Goal: Task Accomplishment & Management: Manage account settings

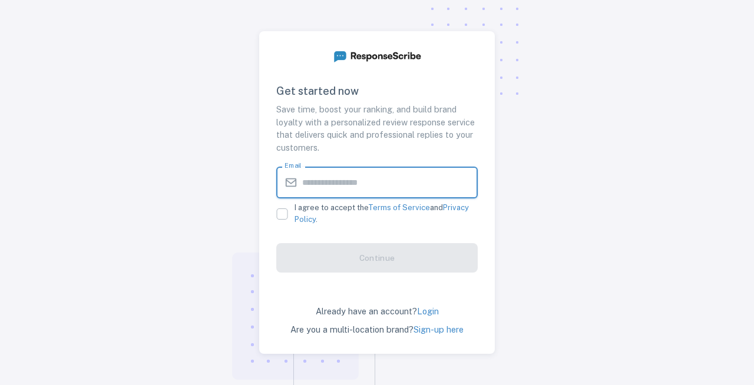
click at [352, 171] on input "Email" at bounding box center [389, 183] width 175 height 32
paste input "**********"
type input "**********"
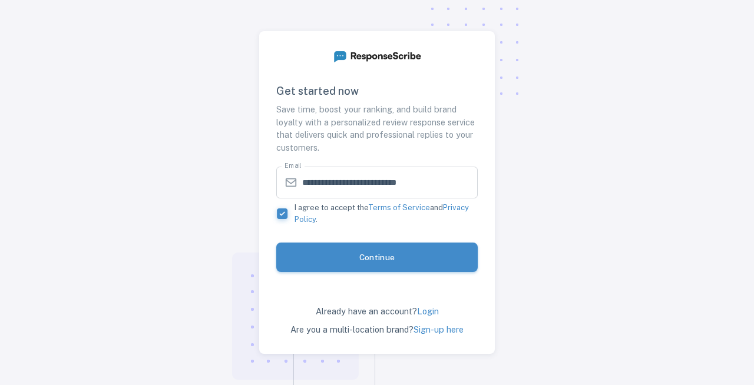
click at [376, 254] on button "Continue" at bounding box center [376, 257] width 201 height 29
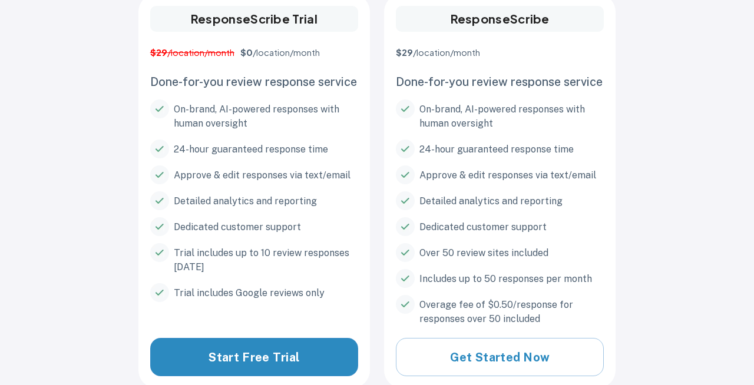
scroll to position [170, 0]
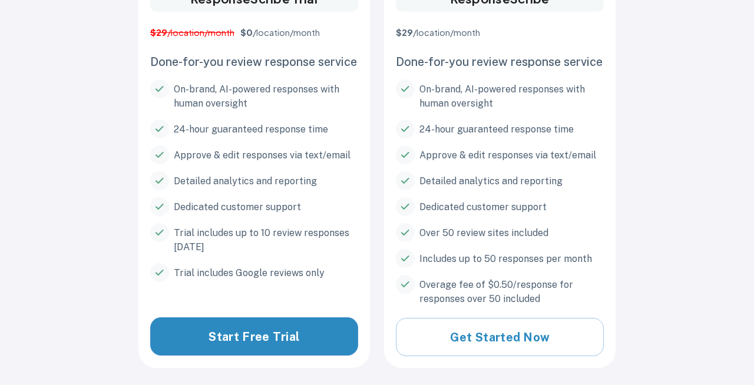
click at [290, 328] on button "Start Free Trial" at bounding box center [254, 336] width 208 height 38
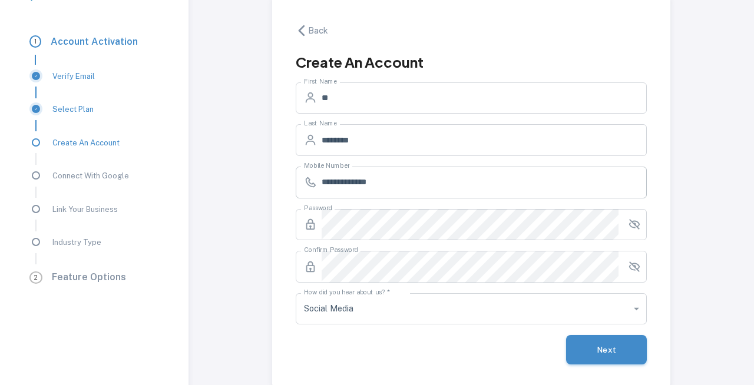
scroll to position [66, 0]
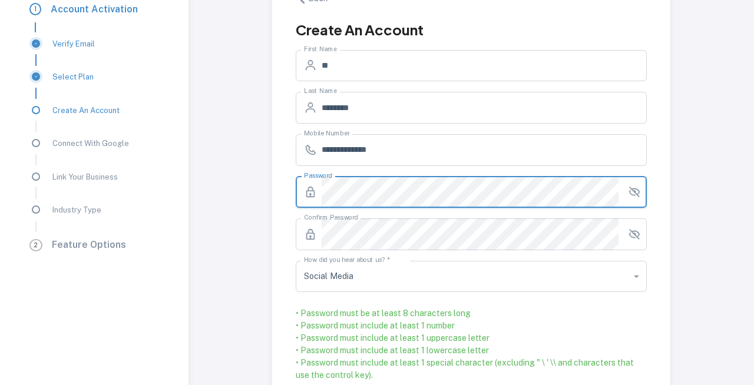
click at [641, 197] on button "toggle password visibility" at bounding box center [634, 192] width 22 height 22
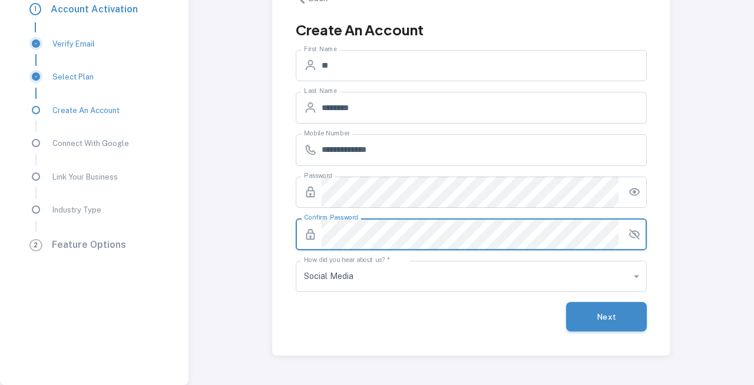
click at [607, 314] on button "Next" at bounding box center [606, 316] width 81 height 29
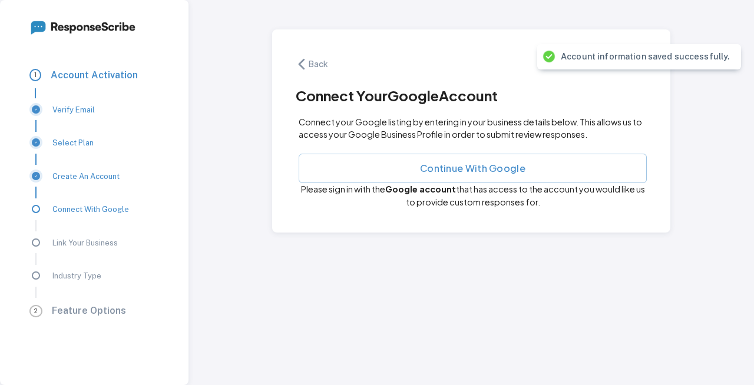
scroll to position [0, 0]
click at [511, 167] on button "Continue with Google" at bounding box center [473, 167] width 349 height 29
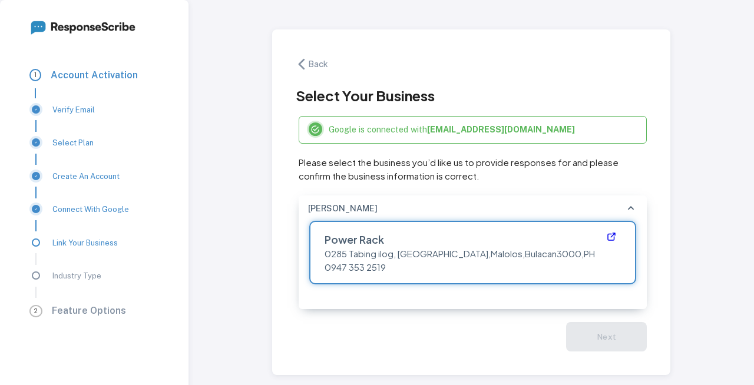
click at [575, 259] on div "0285 Tabing ilog, [GEOGRAPHIC_DATA], [GEOGRAPHIC_DATA], [GEOGRAPHIC_DATA] 3000,…" at bounding box center [467, 254] width 307 height 14
click at [627, 337] on button "Next" at bounding box center [606, 336] width 81 height 29
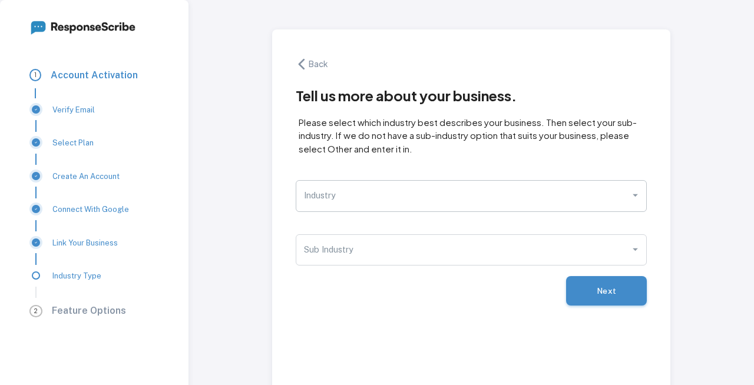
click at [578, 206] on input "Industry" at bounding box center [462, 195] width 323 height 21
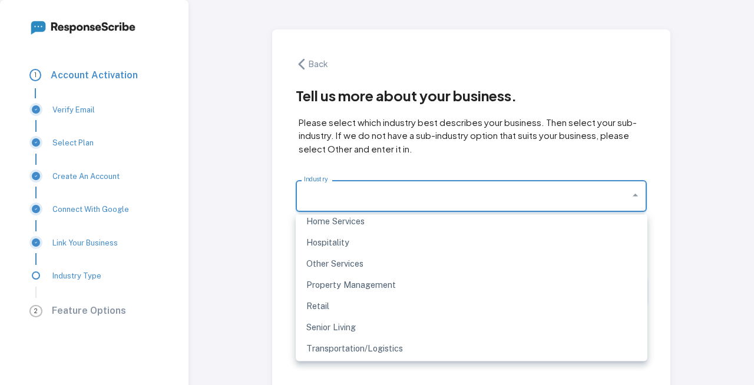
scroll to position [260, 0]
click at [497, 256] on li "Other Services" at bounding box center [472, 263] width 352 height 21
type input "**********"
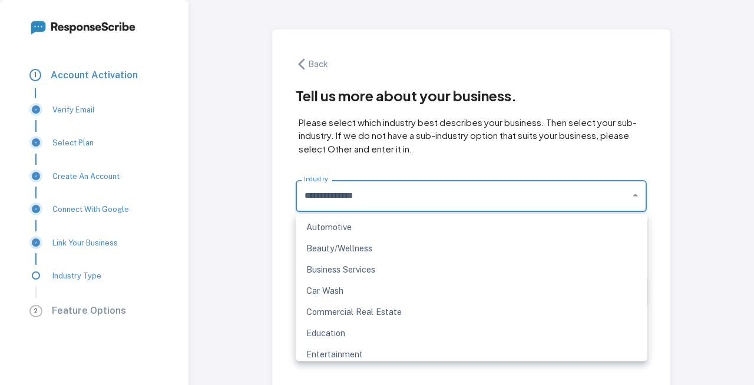
click at [579, 202] on input "**********" at bounding box center [462, 195] width 323 height 21
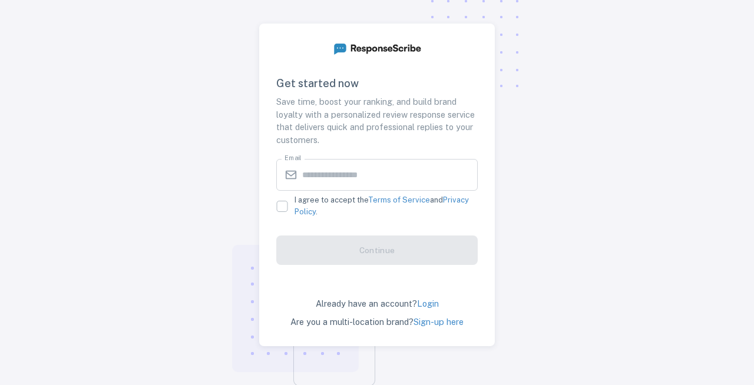
scroll to position [9, 0]
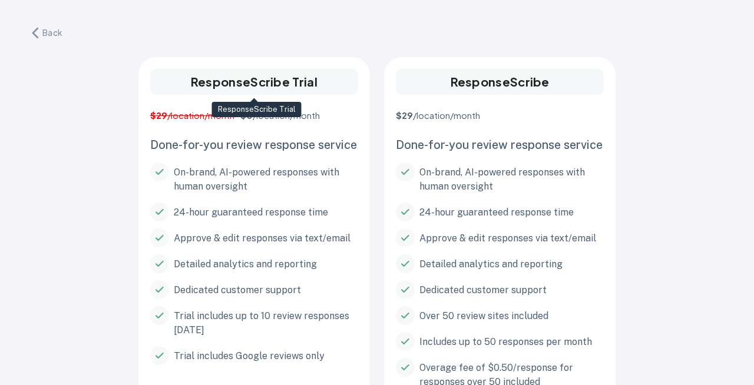
scroll to position [170, 0]
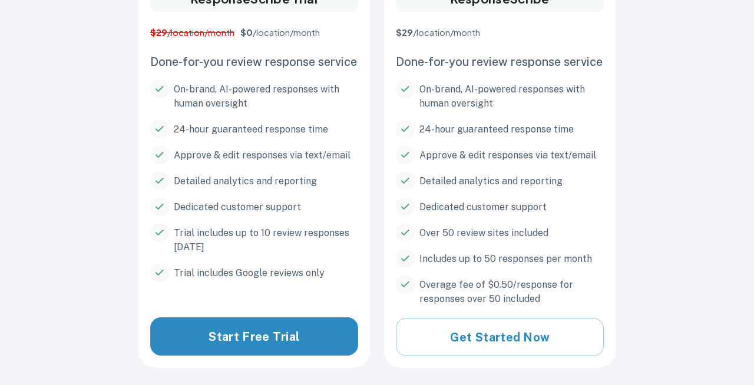
click at [279, 327] on button "Start Free Trial" at bounding box center [254, 336] width 208 height 38
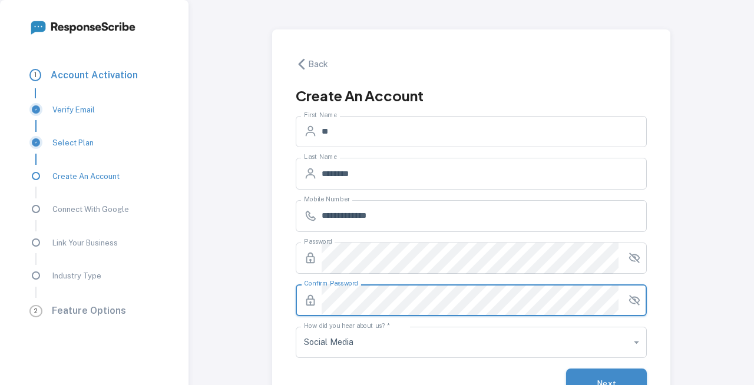
scroll to position [66, 0]
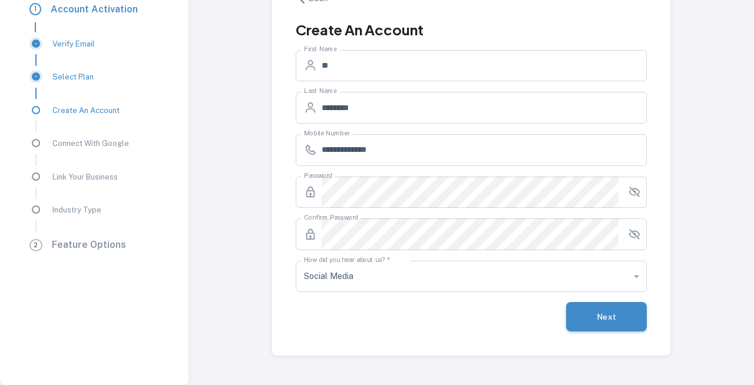
click at [603, 316] on button "Next" at bounding box center [606, 316] width 81 height 29
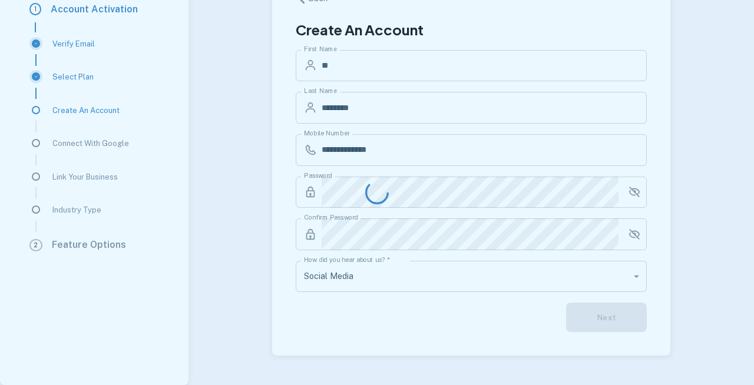
scroll to position [0, 0]
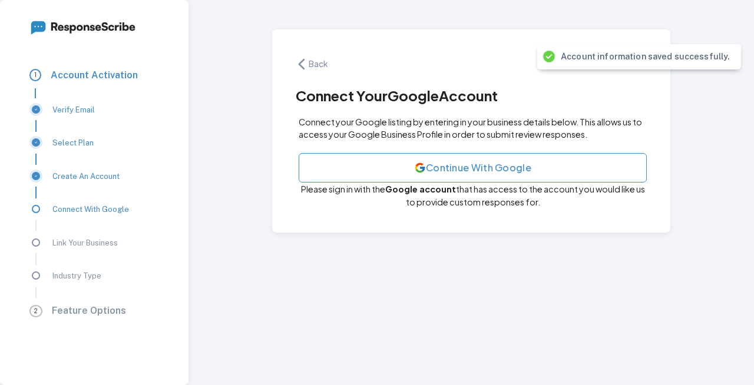
click at [578, 171] on button "Continue with Google" at bounding box center [473, 167] width 349 height 29
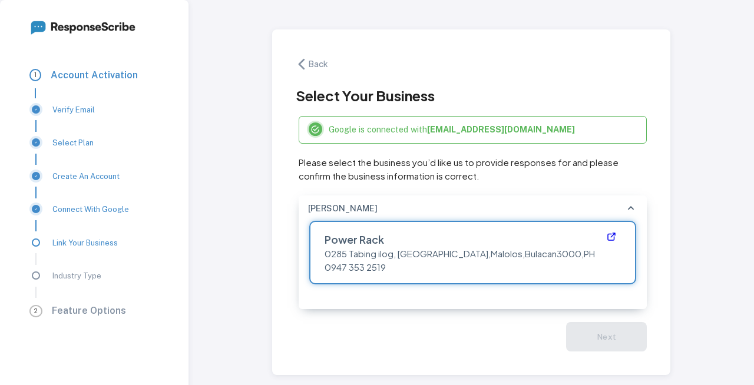
click at [444, 241] on div "Power Rack" at bounding box center [454, 234] width 281 height 26
click at [594, 342] on button "Next" at bounding box center [606, 336] width 81 height 29
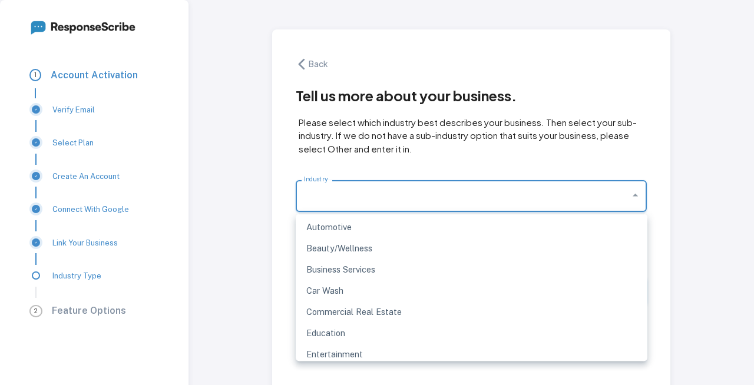
click at [533, 198] on input "Industry" at bounding box center [462, 195] width 323 height 21
click at [468, 228] on li "Automotive" at bounding box center [472, 227] width 352 height 21
type input "**********"
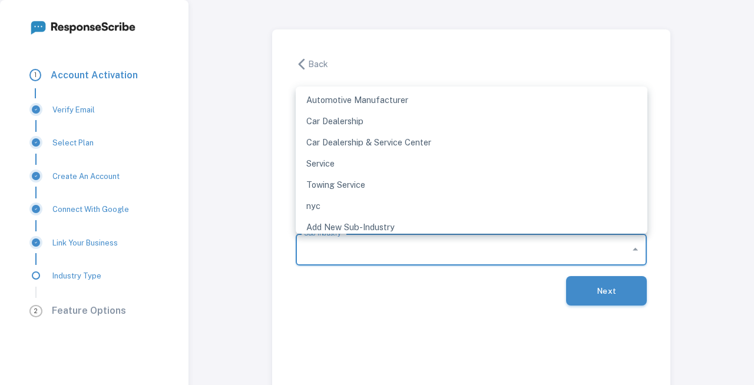
click at [479, 250] on input "Sub Industry" at bounding box center [462, 250] width 323 height 21
click at [509, 223] on li "Add New Sub-Industry" at bounding box center [472, 227] width 352 height 21
type input "**********"
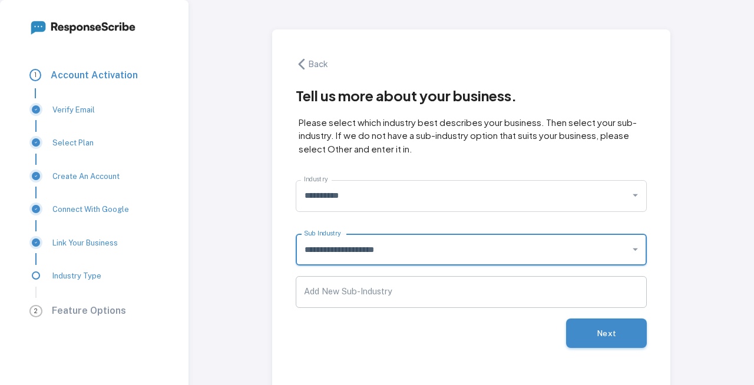
click at [471, 290] on input "Add New Sub-Industry" at bounding box center [472, 292] width 352 height 32
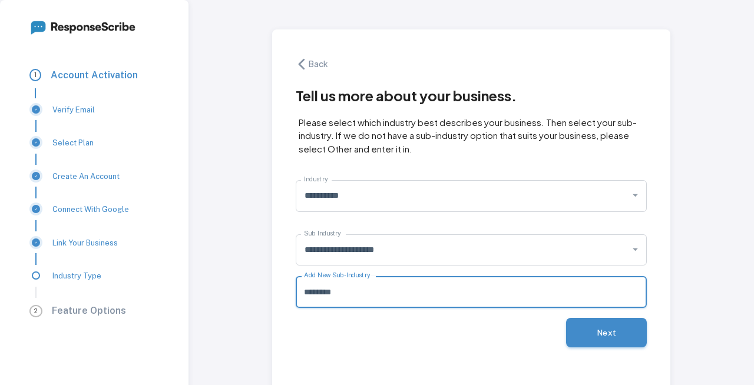
type input "********"
click at [594, 339] on button "Next" at bounding box center [606, 332] width 81 height 29
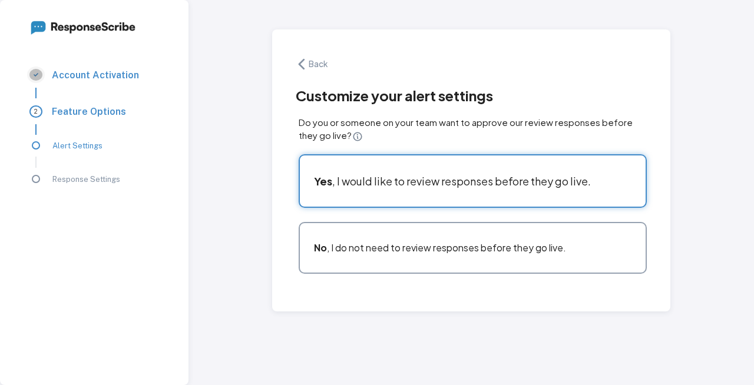
click at [512, 193] on div "Yes , I would like to review responses before they go live." at bounding box center [467, 176] width 357 height 62
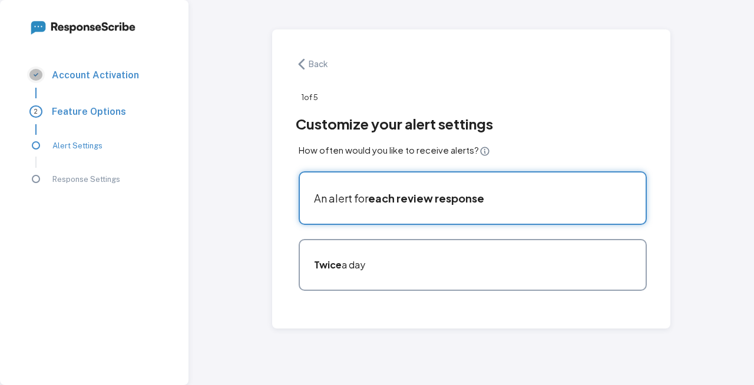
click at [525, 211] on div "An alert for each review response" at bounding box center [467, 193] width 357 height 62
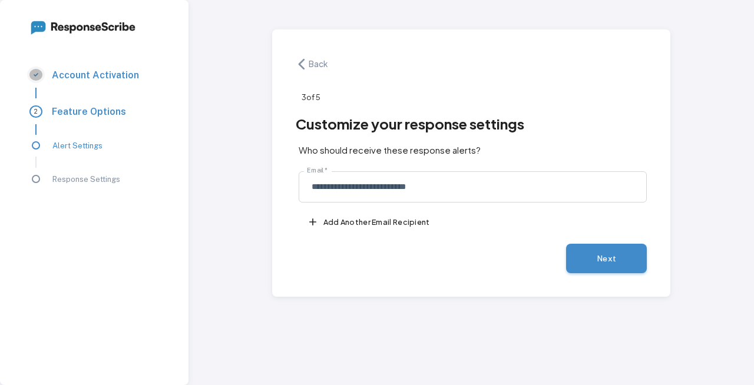
click at [412, 222] on button "Add another email recipient" at bounding box center [370, 222] width 142 height 22
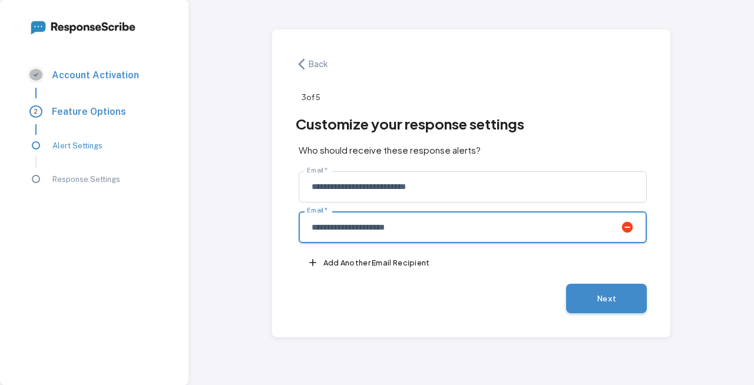
type input "**********"
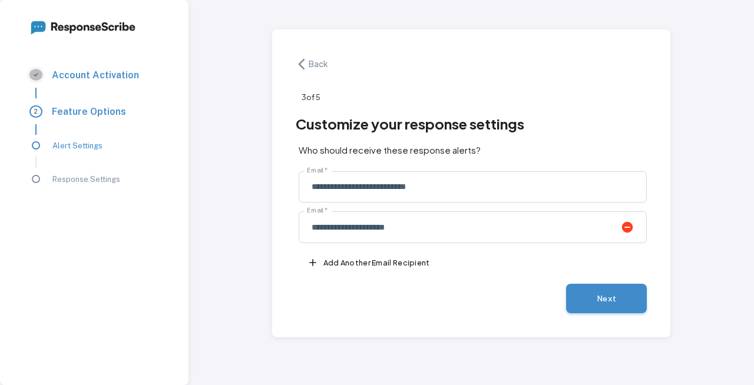
click at [595, 303] on button "Next" at bounding box center [606, 298] width 81 height 29
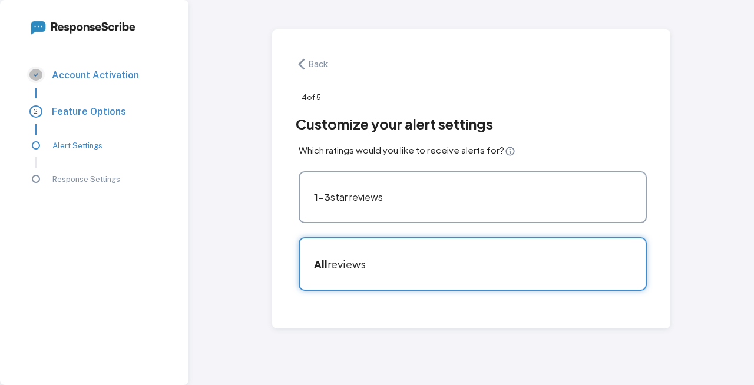
click at [477, 257] on div "All reviews" at bounding box center [467, 259] width 329 height 26
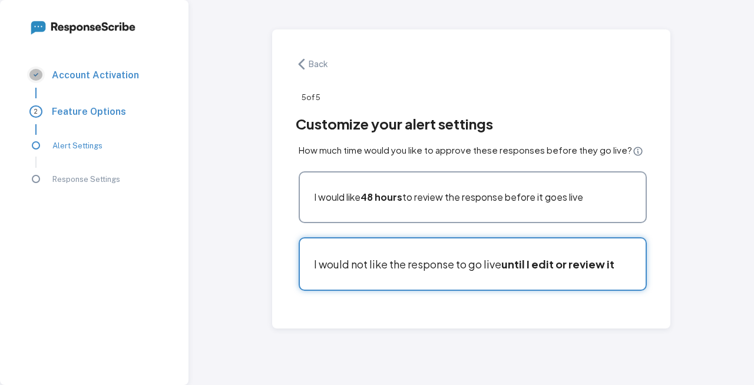
click at [563, 265] on b "until I edit or review it" at bounding box center [557, 264] width 113 height 14
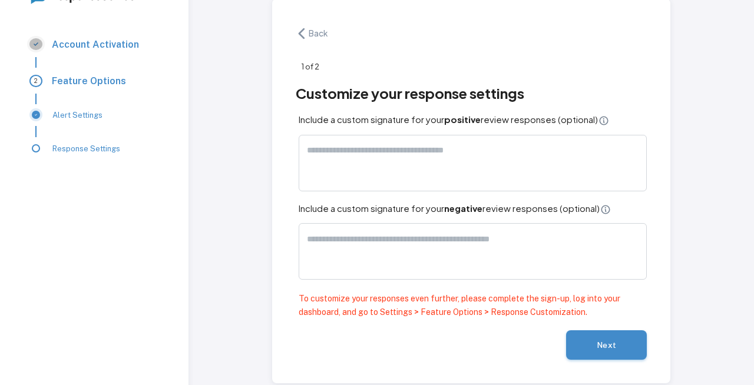
scroll to position [29, 0]
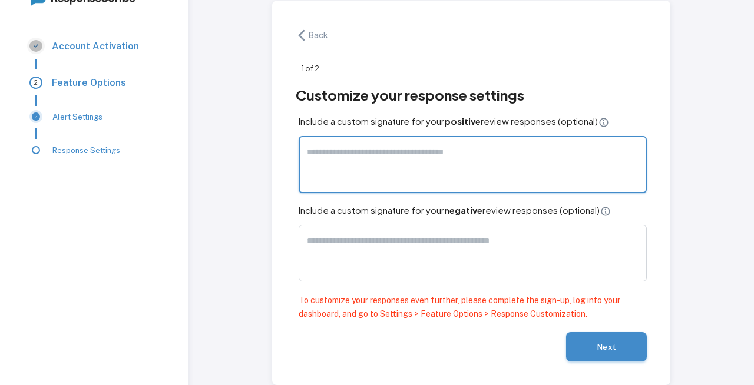
click at [495, 154] on textarea at bounding box center [473, 164] width 332 height 37
type textarea "**********"
click at [466, 248] on textarea at bounding box center [473, 253] width 332 height 37
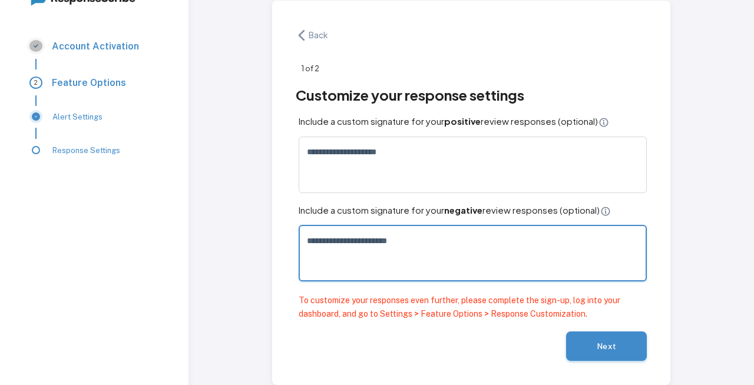
type textarea "**********"
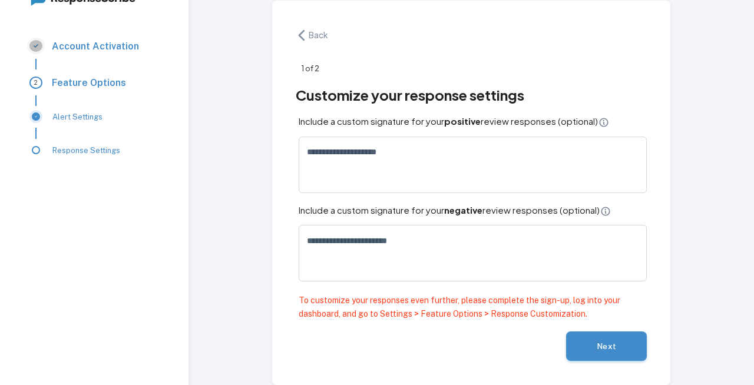
click at [601, 350] on button "Next" at bounding box center [606, 346] width 81 height 29
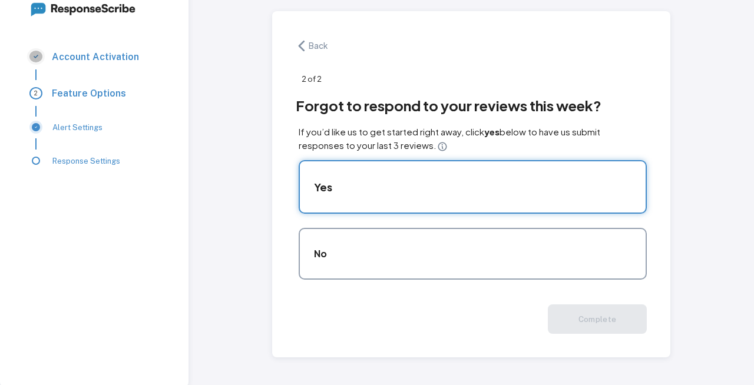
scroll to position [20, 0]
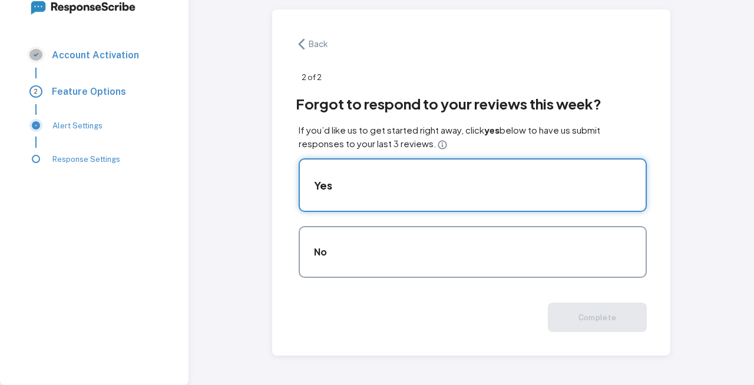
click at [595, 189] on div "Yes" at bounding box center [467, 180] width 329 height 26
click at [606, 325] on button "Complete" at bounding box center [598, 316] width 100 height 29
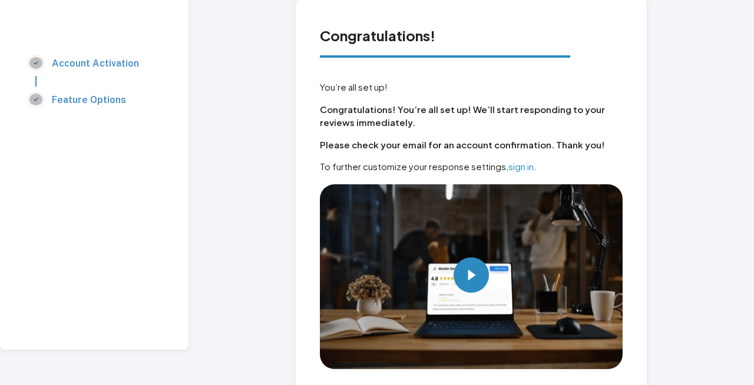
scroll to position [44, 0]
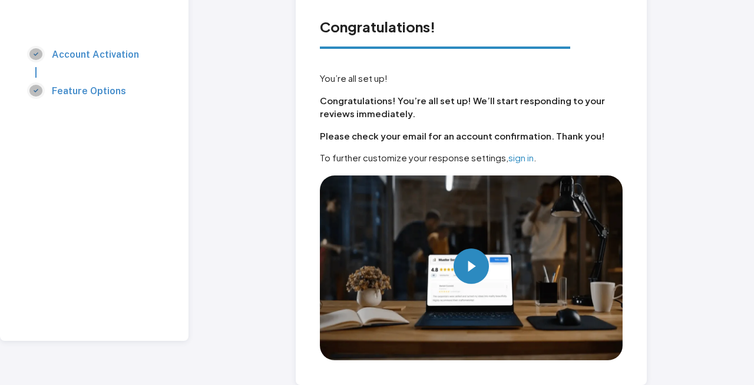
click at [476, 273] on img at bounding box center [470, 266] width 35 height 35
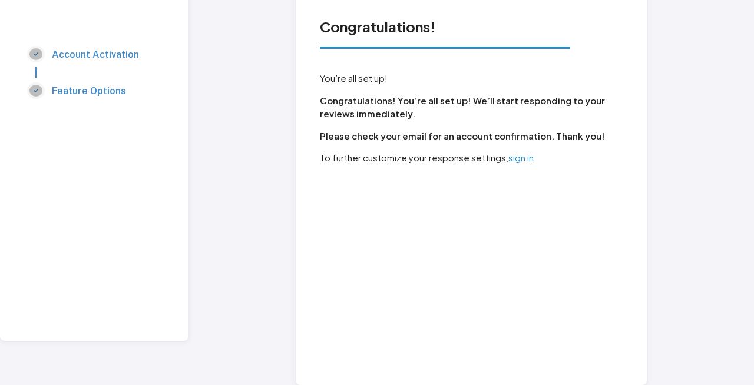
click at [516, 160] on link "sign in" at bounding box center [520, 157] width 25 height 11
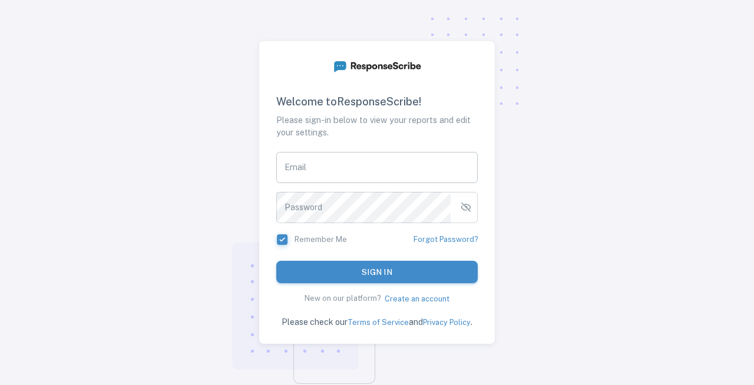
click at [379, 163] on input "Email" at bounding box center [376, 168] width 201 height 32
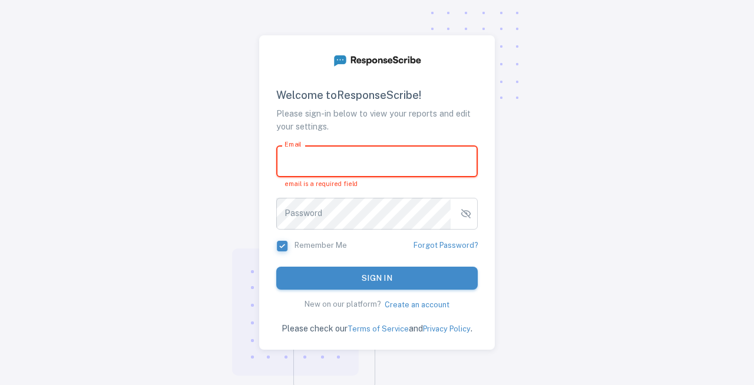
paste input "**********"
type input "**********"
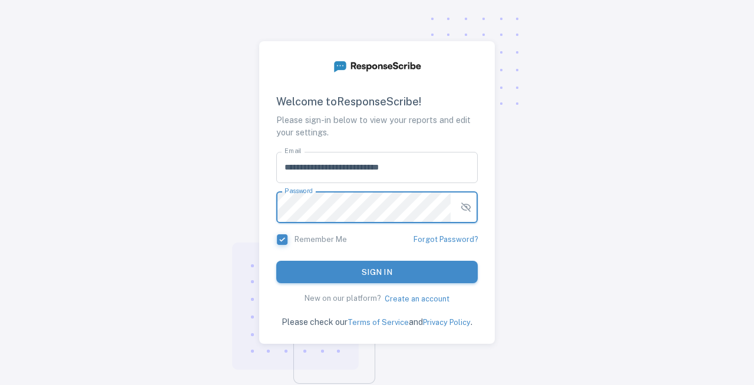
click at [472, 206] on button "button" at bounding box center [465, 207] width 21 height 21
click at [428, 266] on button "Sign in" at bounding box center [376, 271] width 201 height 22
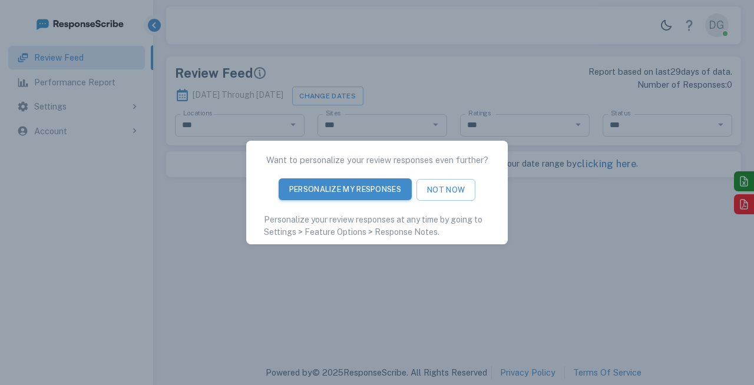
click at [391, 187] on button "Personalize My Responses" at bounding box center [345, 189] width 133 height 22
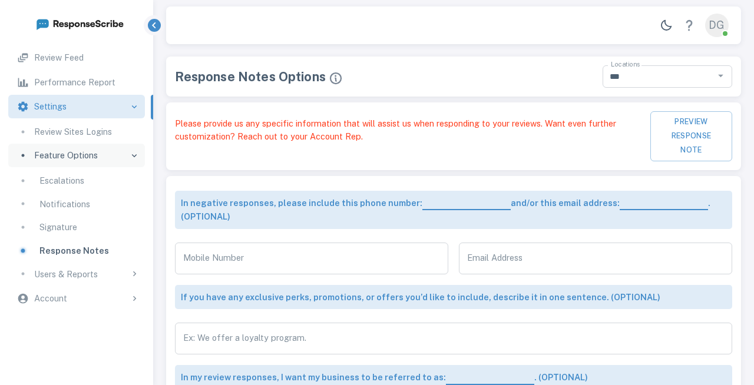
type input "**********"
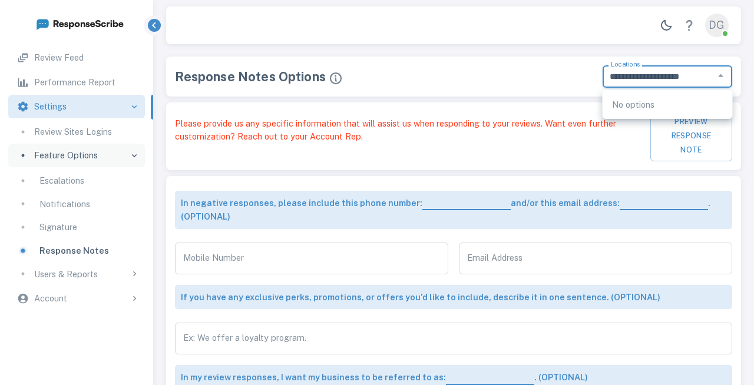
click at [663, 78] on input "**********" at bounding box center [658, 76] width 104 height 15
click at [546, 80] on div "Response Notes Options" at bounding box center [376, 70] width 428 height 35
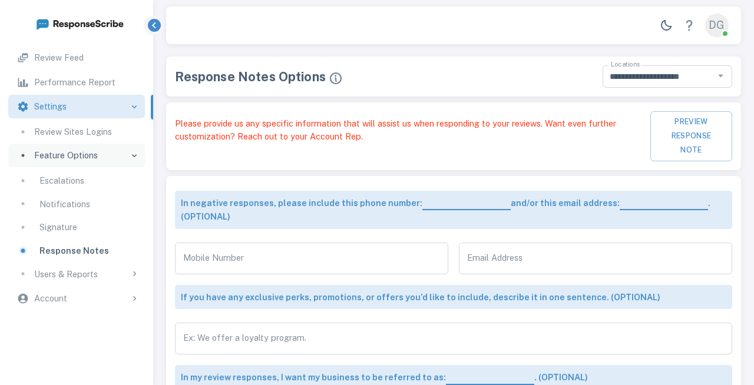
click at [85, 62] on div "Review Feed" at bounding box center [85, 57] width 102 height 13
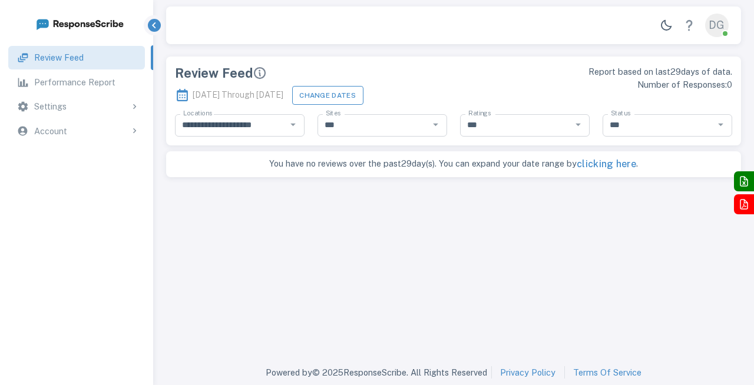
click at [363, 100] on button "Change Dates" at bounding box center [327, 95] width 71 height 18
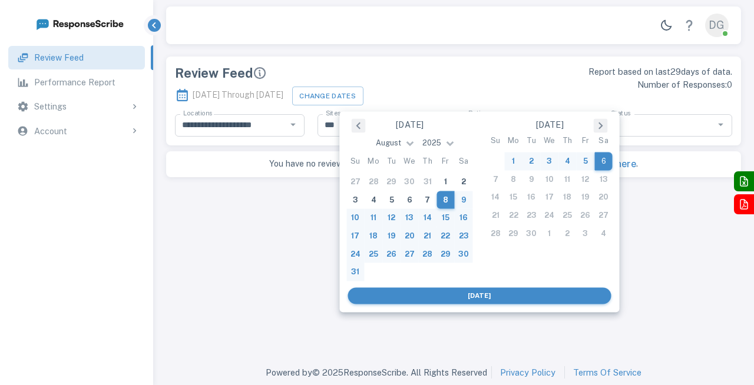
click at [362, 127] on button "Previous Month" at bounding box center [359, 126] width 14 height 14
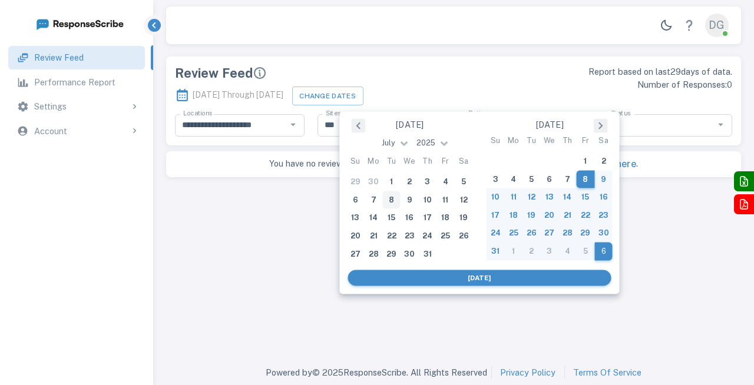
click at [362, 127] on button "Previous Month" at bounding box center [359, 126] width 14 height 14
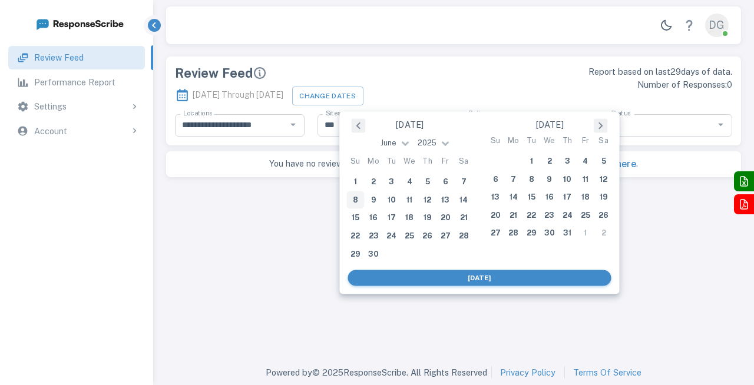
click at [362, 127] on button "Previous Month" at bounding box center [359, 126] width 14 height 14
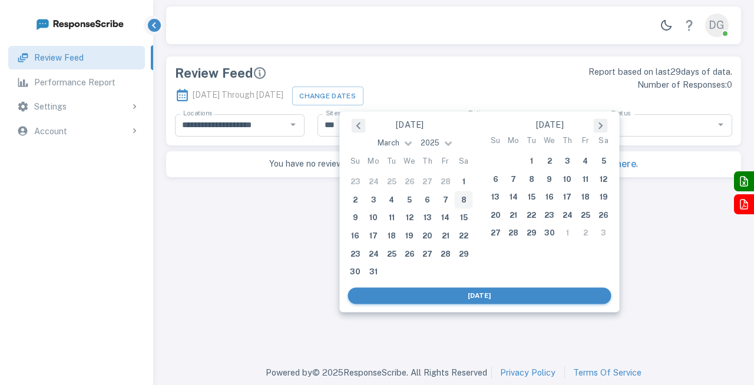
click at [362, 127] on button "Previous Month" at bounding box center [359, 126] width 14 height 14
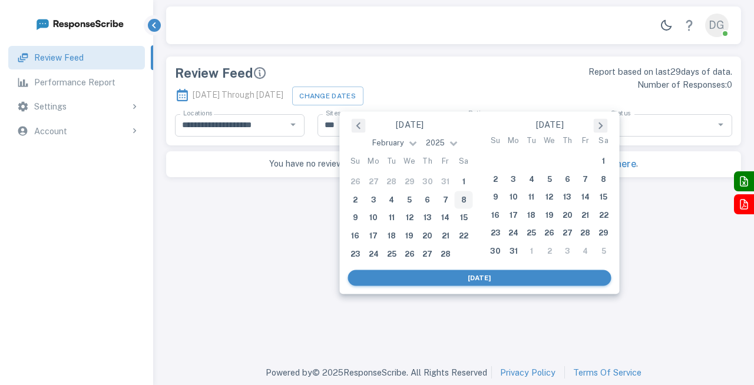
click at [362, 127] on button "Previous Month" at bounding box center [359, 126] width 14 height 14
click at [433, 127] on div "[DATE]" at bounding box center [410, 125] width 140 height 18
click at [455, 148] on div "[DATE]" at bounding box center [410, 147] width 140 height 21
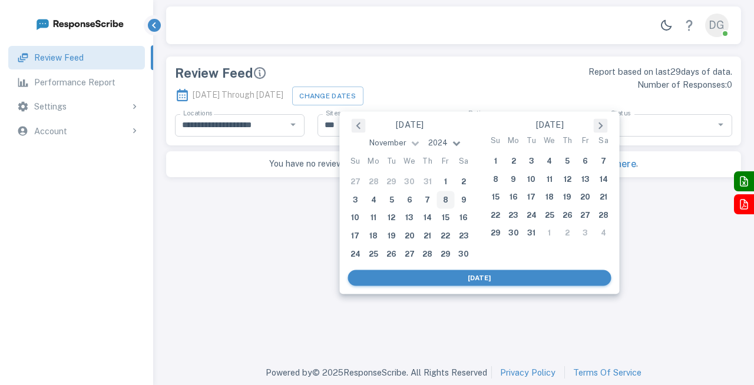
click at [455, 140] on span at bounding box center [456, 142] width 8 height 8
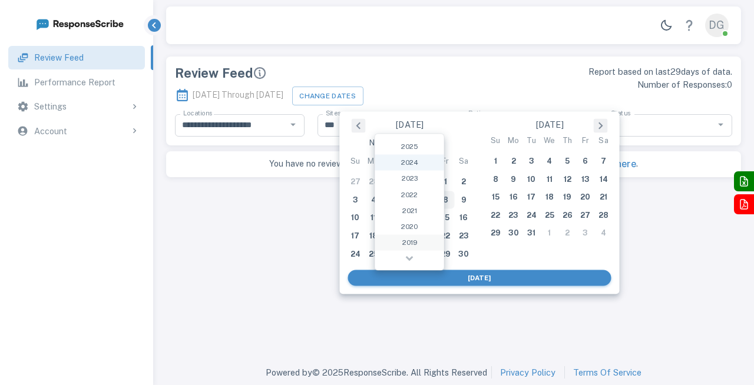
click at [413, 239] on div "2019" at bounding box center [409, 242] width 69 height 16
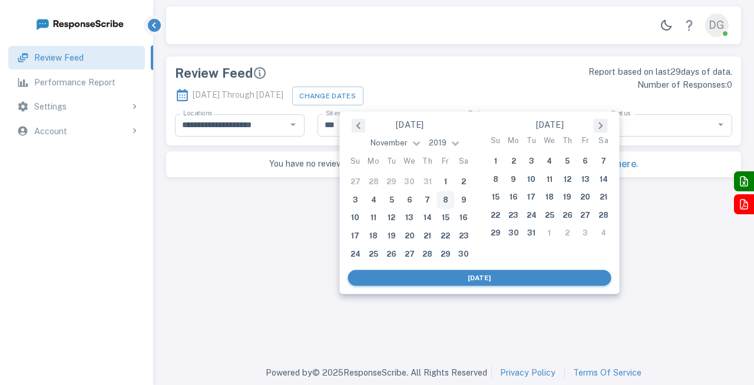
click at [605, 132] on button "Next Month" at bounding box center [601, 126] width 14 height 14
click at [601, 128] on button "Next Month" at bounding box center [601, 126] width 14 height 14
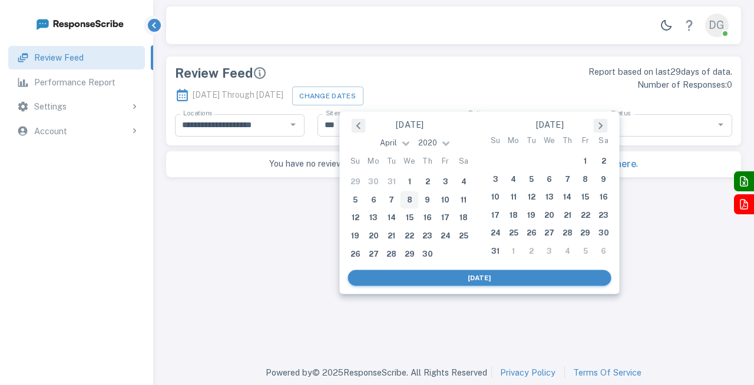
click at [601, 128] on button "Next Month" at bounding box center [601, 126] width 14 height 14
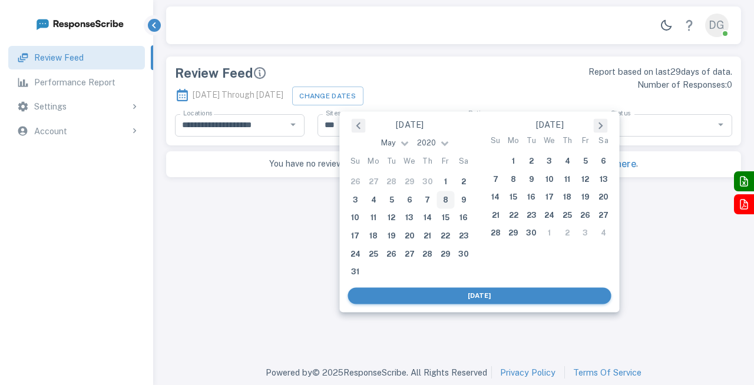
click at [601, 128] on button "Next Month" at bounding box center [601, 126] width 14 height 14
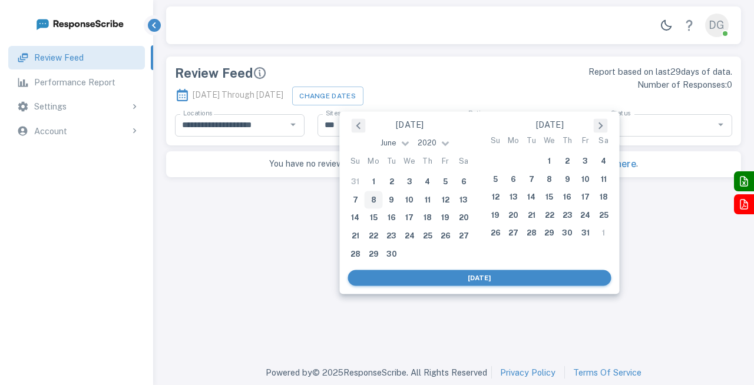
click at [558, 128] on div "[DATE]" at bounding box center [549, 125] width 140 height 18
click at [512, 277] on div "[DATE]" at bounding box center [479, 278] width 263 height 16
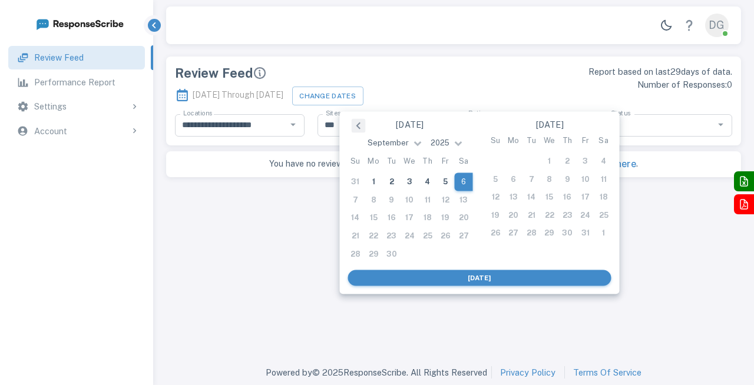
click at [519, 273] on div "[DATE]" at bounding box center [479, 278] width 263 height 16
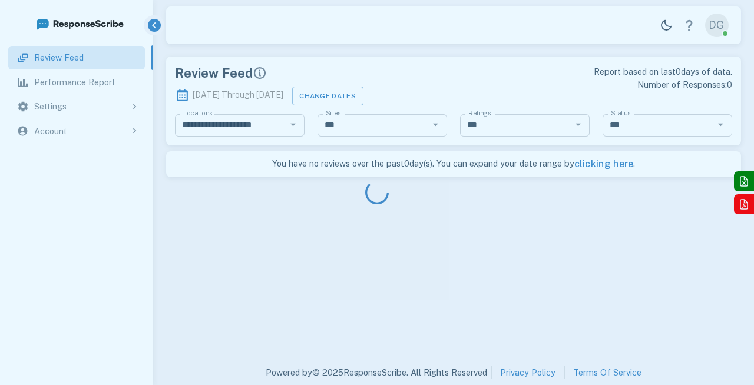
click at [544, 273] on div at bounding box center [377, 192] width 754 height 385
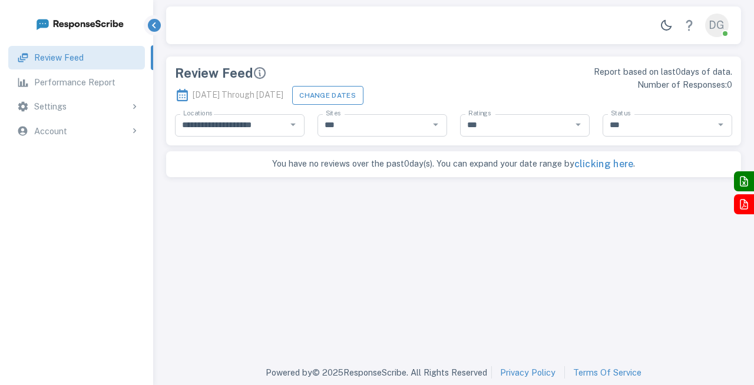
click at [363, 94] on button "Change Dates" at bounding box center [327, 95] width 71 height 18
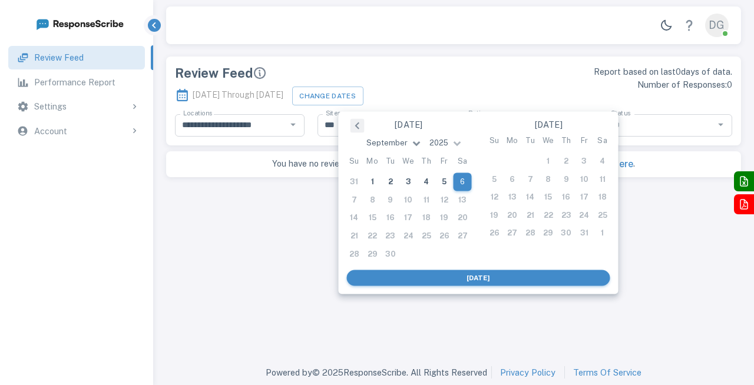
click at [414, 143] on span at bounding box center [417, 142] width 8 height 8
click at [375, 122] on div "[DATE]" at bounding box center [409, 125] width 140 height 18
click at [455, 140] on span at bounding box center [457, 142] width 8 height 8
click at [418, 229] on div "2020" at bounding box center [408, 226] width 69 height 16
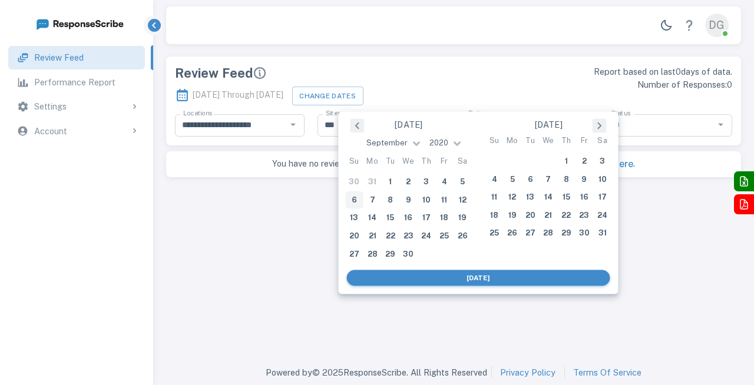
click at [492, 274] on div "[DATE]" at bounding box center [478, 278] width 263 height 16
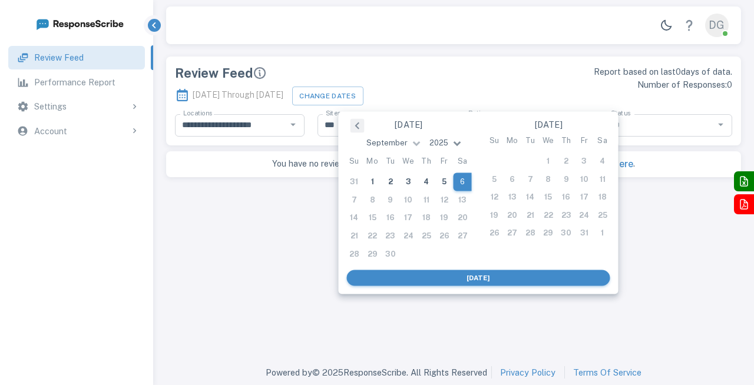
click at [453, 140] on span at bounding box center [457, 142] width 8 height 8
click at [412, 200] on div "2022" at bounding box center [408, 194] width 69 height 16
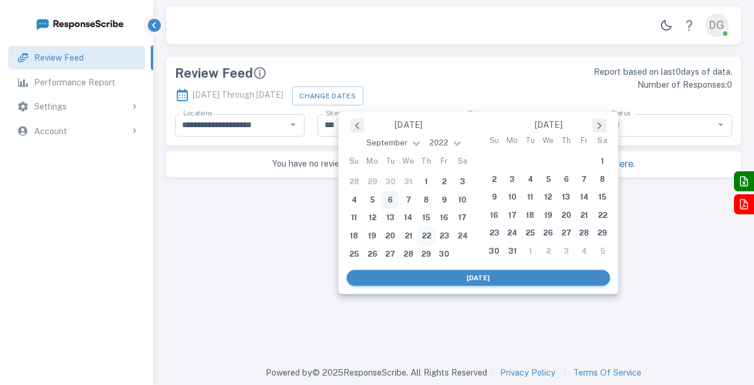
click at [423, 234] on div "22" at bounding box center [427, 236] width 18 height 18
click at [475, 89] on p "Number of Responses: 0" at bounding box center [596, 84] width 273 height 13
click at [363, 92] on button "Change Dates" at bounding box center [327, 95] width 71 height 18
click at [429, 234] on div "22" at bounding box center [427, 236] width 18 height 18
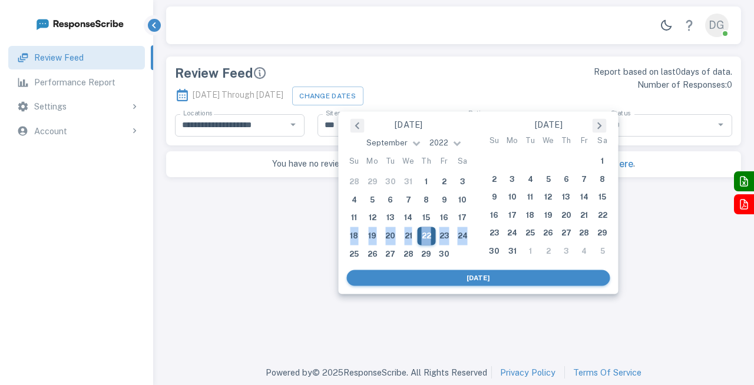
click at [429, 234] on div "22" at bounding box center [427, 236] width 18 height 18
click at [429, 234] on main "**********" at bounding box center [453, 202] width 601 height 316
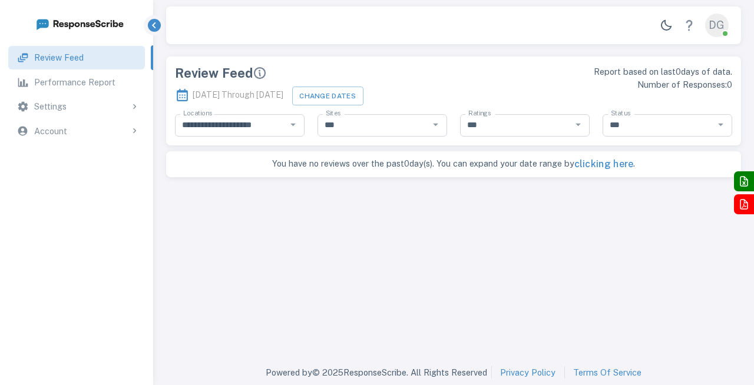
click at [487, 71] on p "Report based on last 0 days of data." at bounding box center [596, 71] width 273 height 13
click at [607, 164] on button "clicking here" at bounding box center [603, 164] width 59 height 14
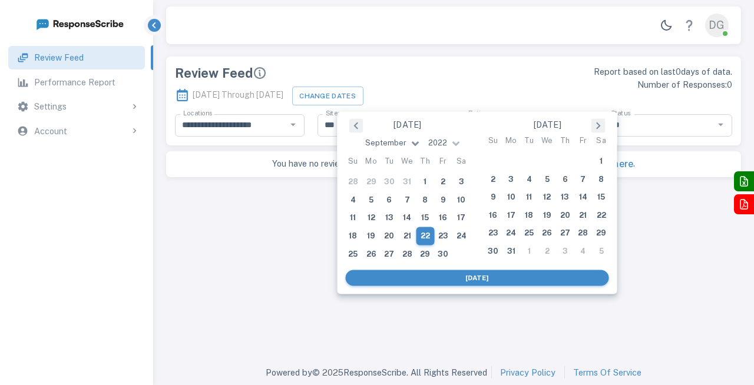
click at [416, 143] on span at bounding box center [416, 142] width 8 height 8
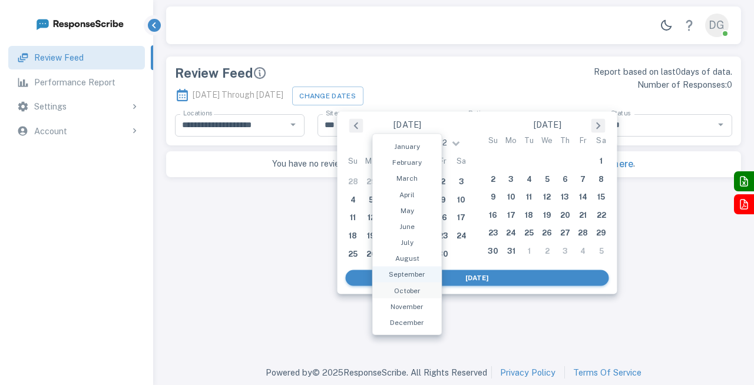
click at [413, 290] on div "October" at bounding box center [407, 291] width 69 height 16
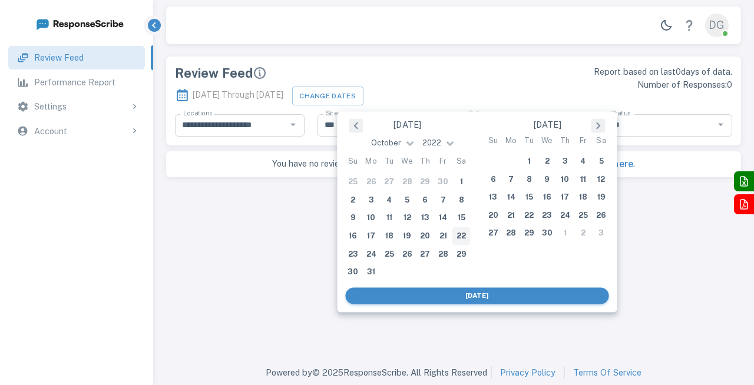
click at [452, 144] on div "[DATE]" at bounding box center [407, 147] width 140 height 21
click at [449, 143] on span at bounding box center [450, 142] width 8 height 8
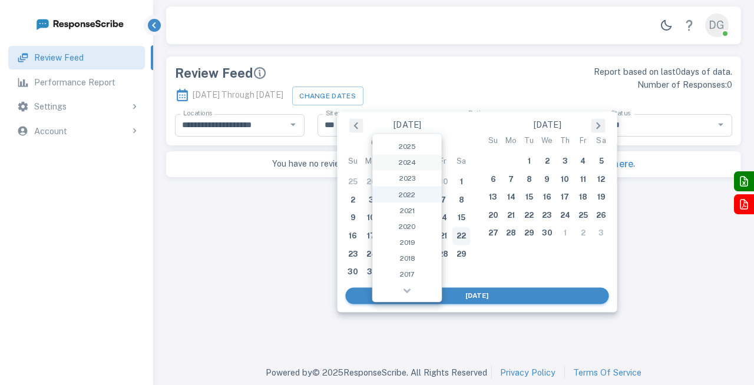
click at [419, 165] on div "2024" at bounding box center [407, 162] width 69 height 16
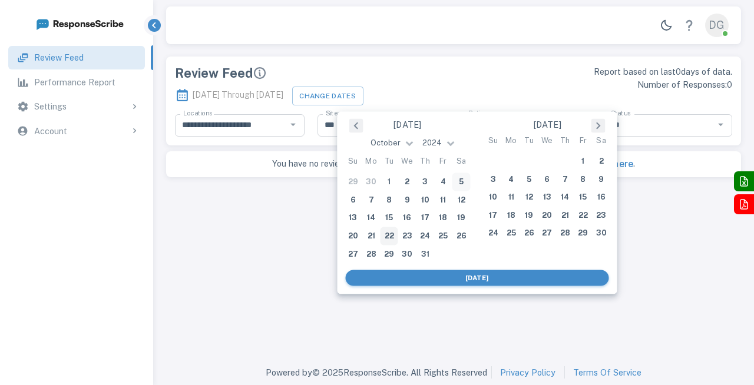
click at [456, 182] on div "5" at bounding box center [461, 182] width 18 height 18
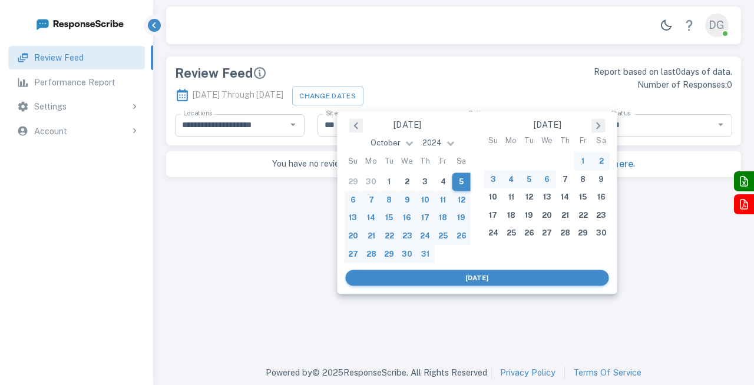
click at [544, 179] on div "6" at bounding box center [547, 179] width 18 height 18
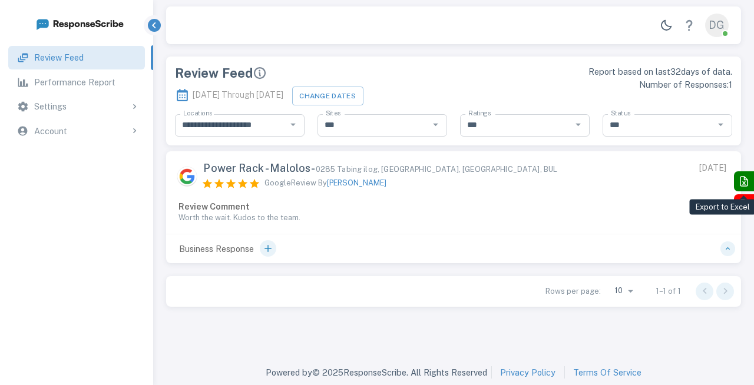
click at [746, 178] on icon "Export to Excel" at bounding box center [744, 181] width 8 height 11
click at [726, 197] on div "Power Rack - Malolos - 0285 Tabing ilog, Bulihan, Malolos, BUL Google Review By…" at bounding box center [453, 175] width 575 height 49
click at [744, 205] on icon "Export to PDF" at bounding box center [744, 204] width 14 height 14
click at [717, 26] on div "DG" at bounding box center [717, 26] width 24 height 24
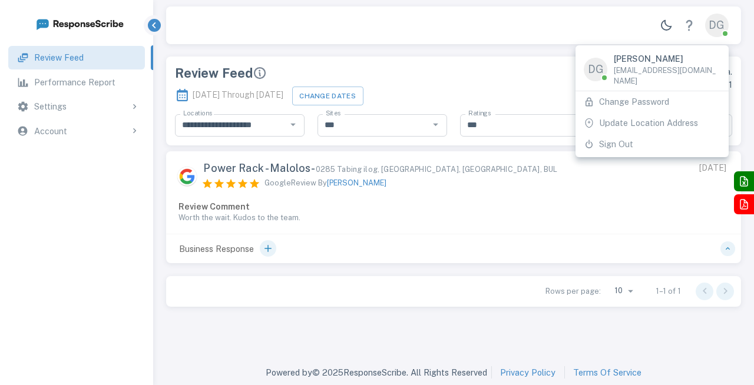
click at [541, 27] on div at bounding box center [377, 192] width 754 height 385
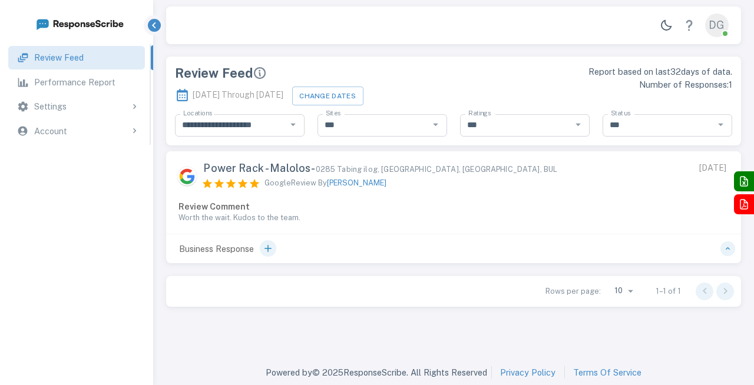
click at [102, 78] on p "Performance Report" at bounding box center [74, 82] width 81 height 13
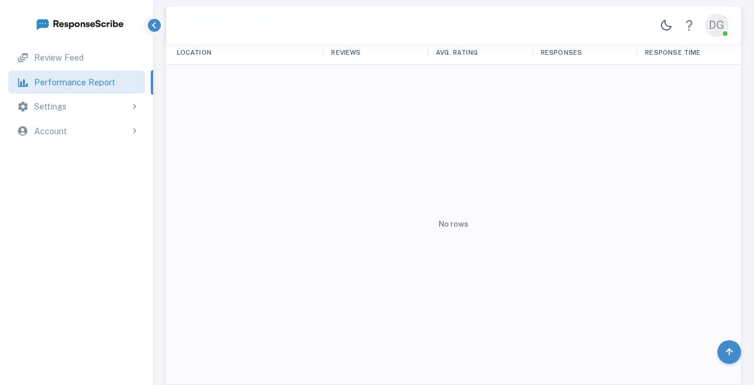
scroll to position [754, 0]
click at [123, 109] on div "Settings" at bounding box center [86, 106] width 105 height 13
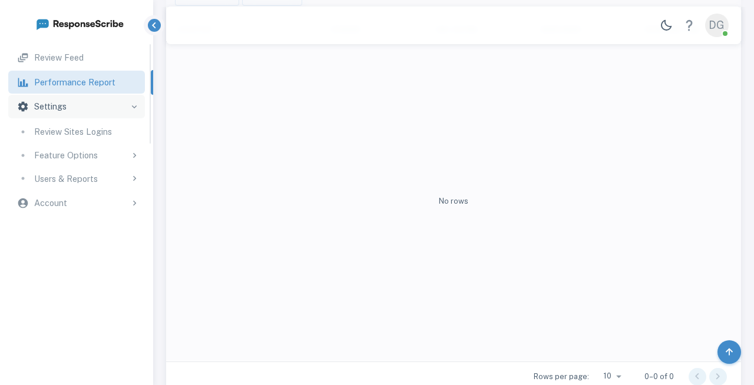
click at [128, 208] on div "Account" at bounding box center [86, 203] width 105 height 13
click at [131, 132] on icon at bounding box center [134, 130] width 11 height 11
click at [130, 107] on icon at bounding box center [134, 106] width 11 height 11
click at [121, 131] on div "Review Sites Logins" at bounding box center [85, 131] width 102 height 13
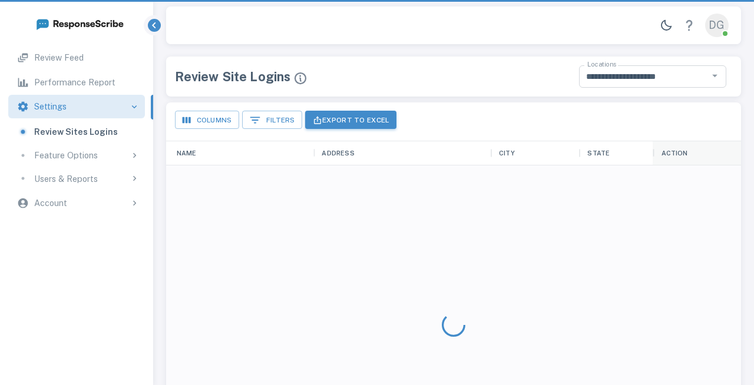
scroll to position [344, 575]
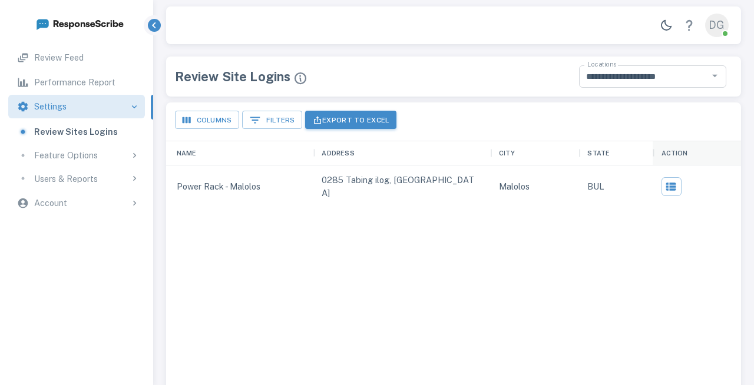
click at [122, 153] on div "Feature Options" at bounding box center [86, 155] width 105 height 13
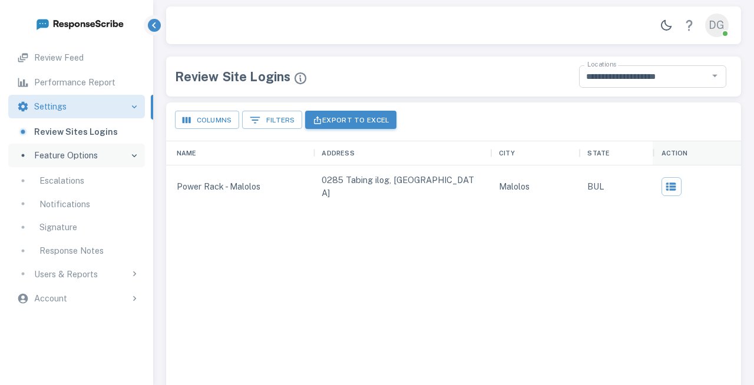
click at [104, 174] on link "Escalations" at bounding box center [76, 181] width 136 height 24
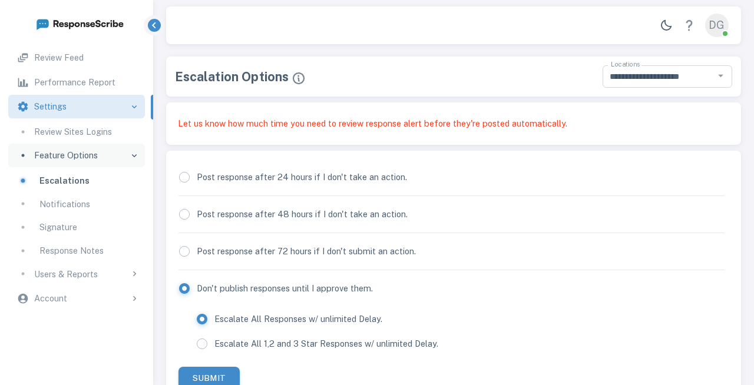
click at [103, 137] on p "Review Sites Logins" at bounding box center [73, 131] width 78 height 13
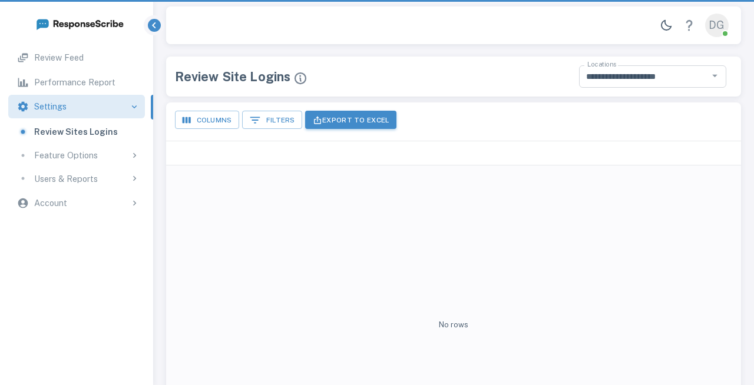
scroll to position [344, 575]
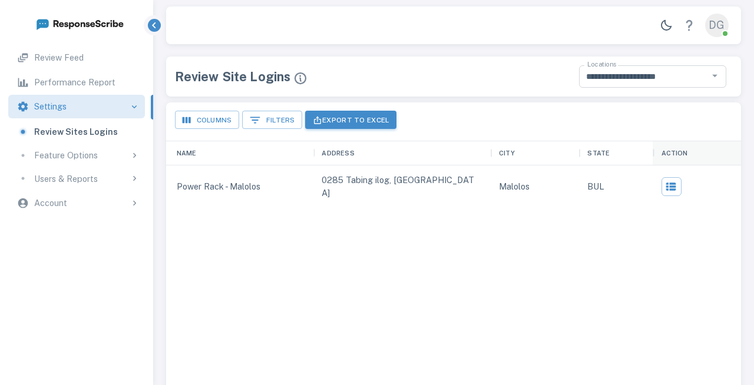
click at [91, 153] on p "Feature Options" at bounding box center [66, 155] width 64 height 13
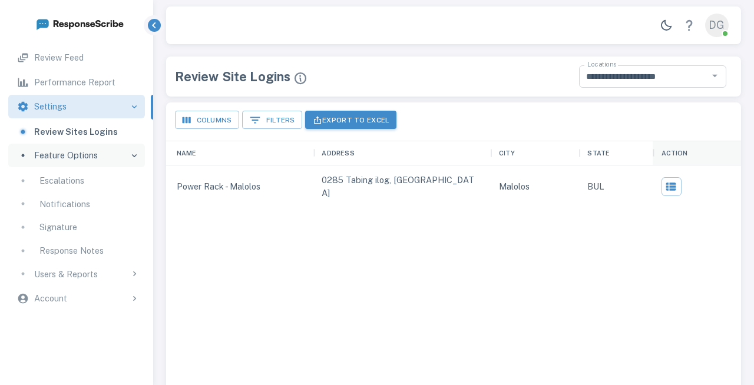
click at [82, 178] on p "Escalations" at bounding box center [61, 180] width 45 height 13
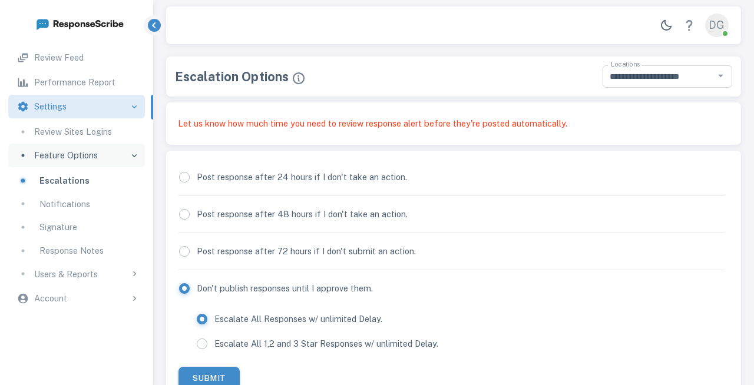
click at [85, 204] on p "Notifications" at bounding box center [64, 204] width 51 height 13
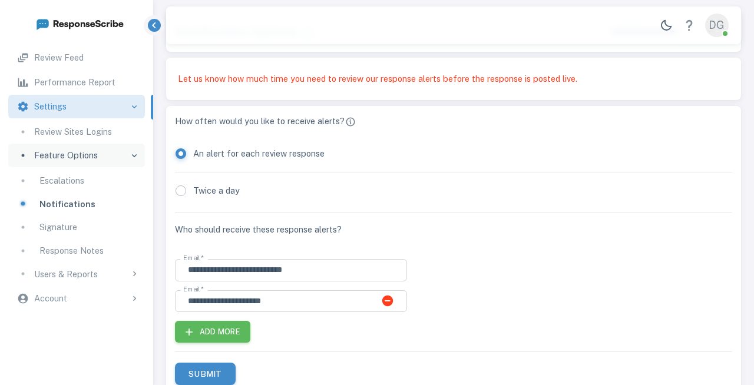
scroll to position [95, 0]
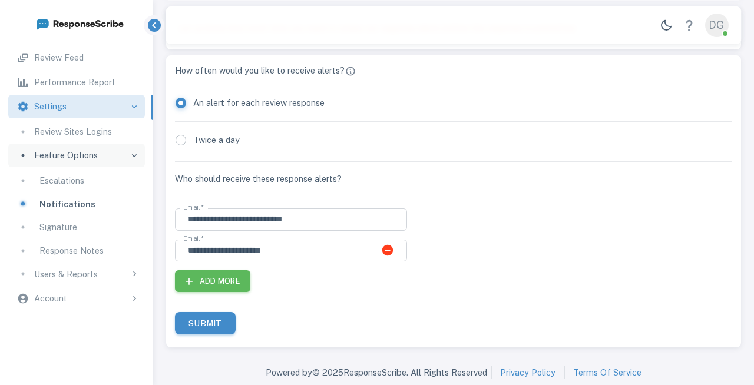
click at [79, 181] on p "Escalations" at bounding box center [61, 180] width 45 height 13
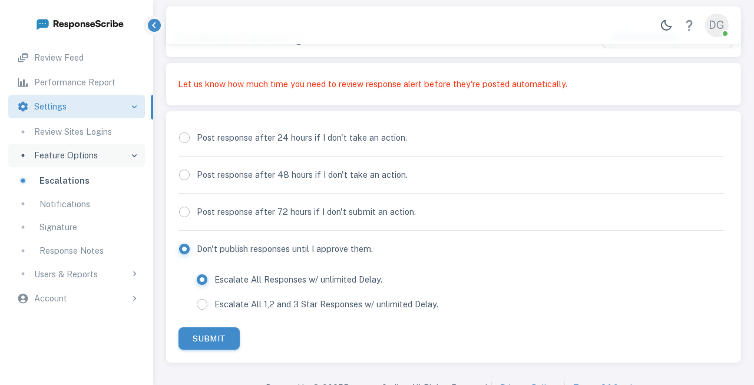
scroll to position [55, 0]
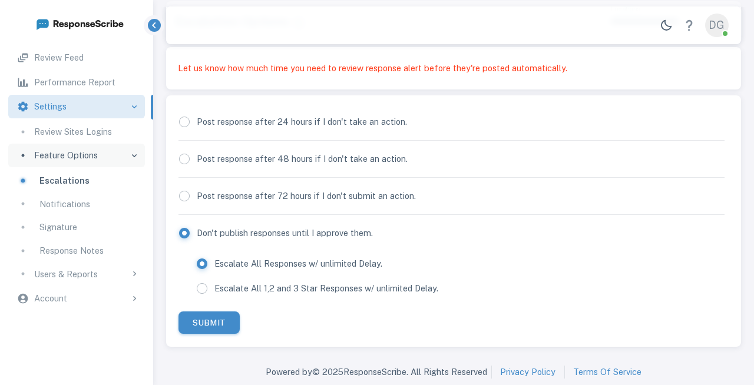
click at [99, 204] on div "Notifications" at bounding box center [87, 204] width 97 height 13
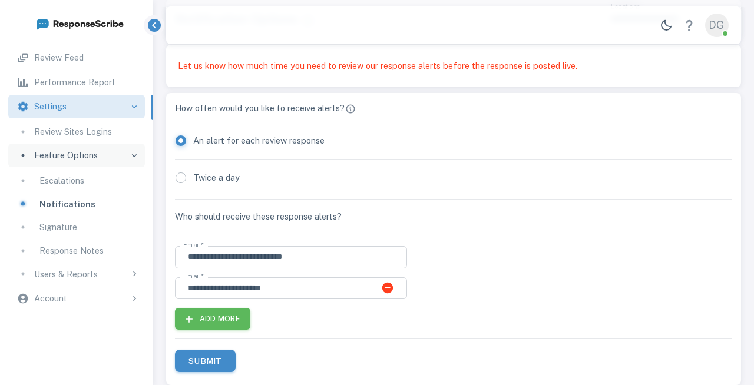
scroll to position [95, 0]
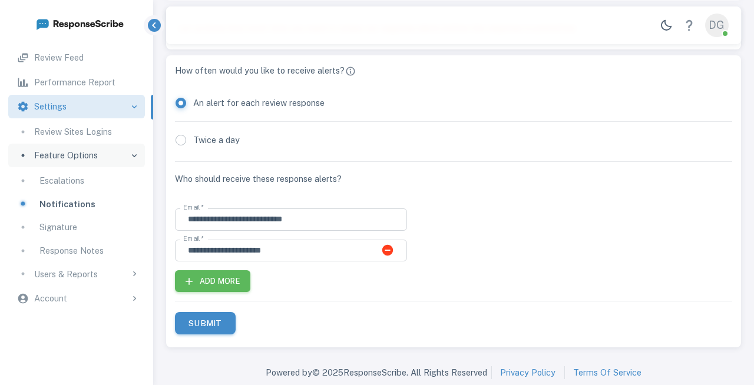
click at [77, 231] on p "Signature" at bounding box center [58, 227] width 38 height 13
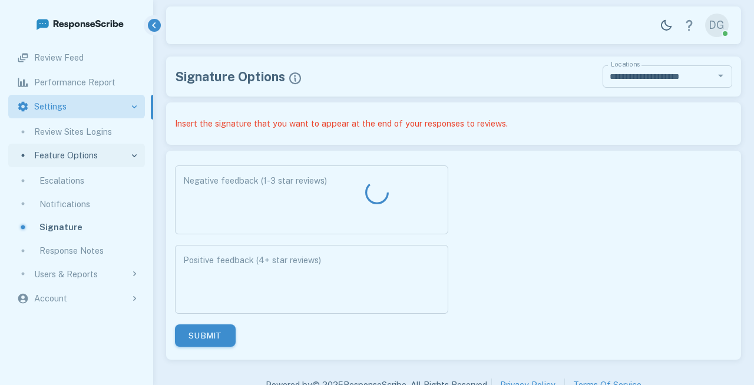
type textarea "**********"
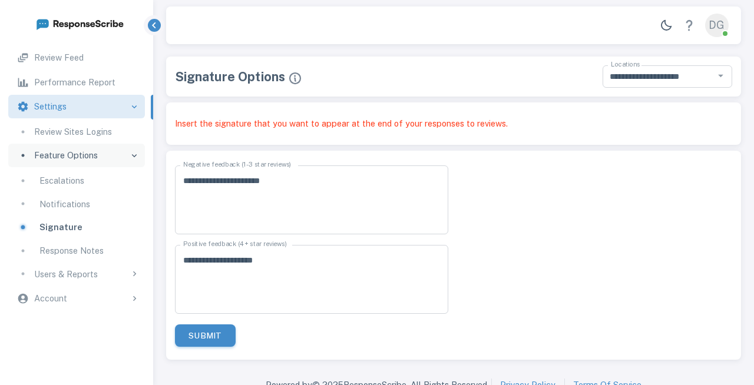
scroll to position [12, 0]
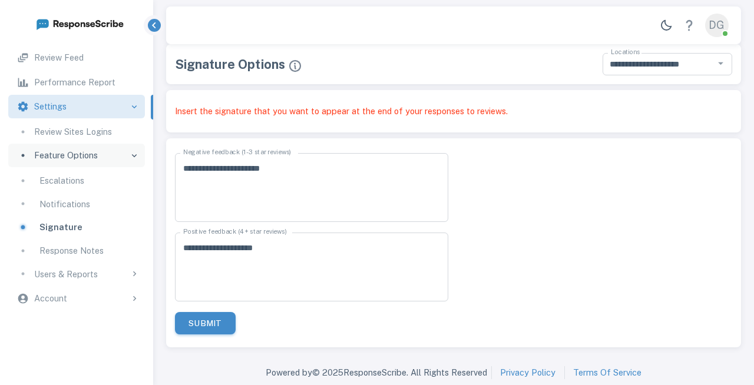
click at [91, 249] on p "Response Notes" at bounding box center [71, 250] width 64 height 13
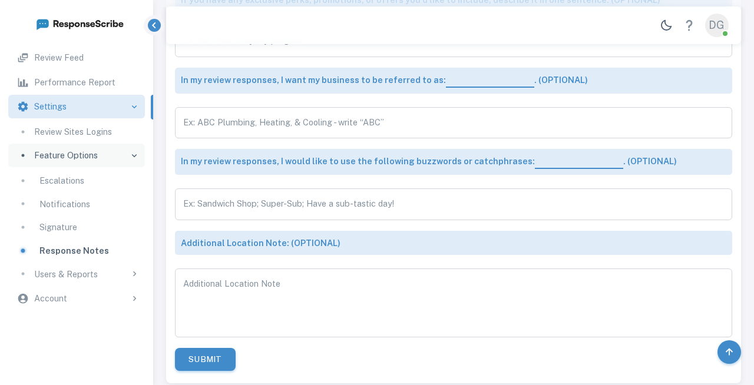
scroll to position [303, 0]
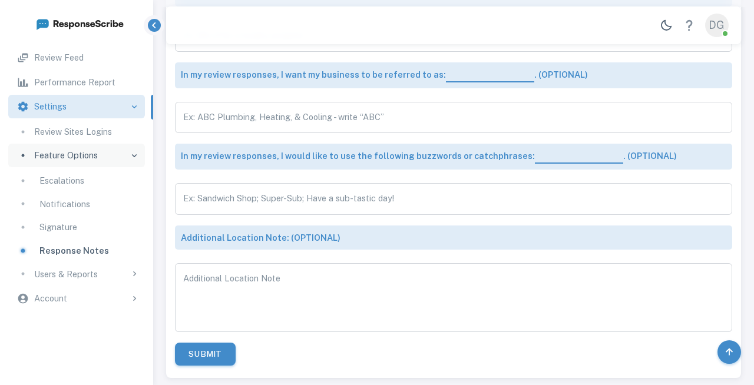
click at [96, 279] on p "Users & Reports" at bounding box center [66, 274] width 64 height 13
click at [87, 296] on div "Users" at bounding box center [87, 299] width 97 height 13
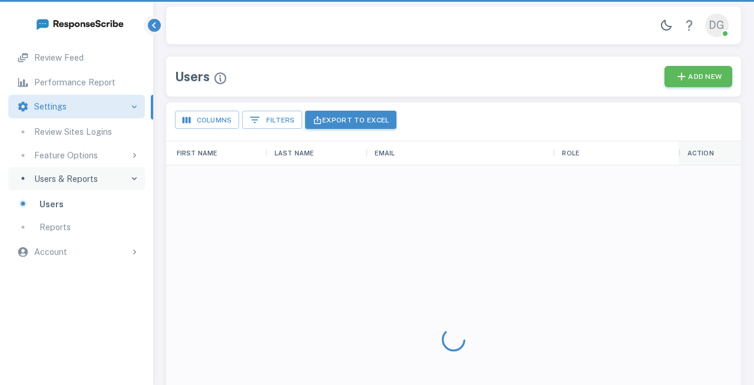
scroll to position [374, 575]
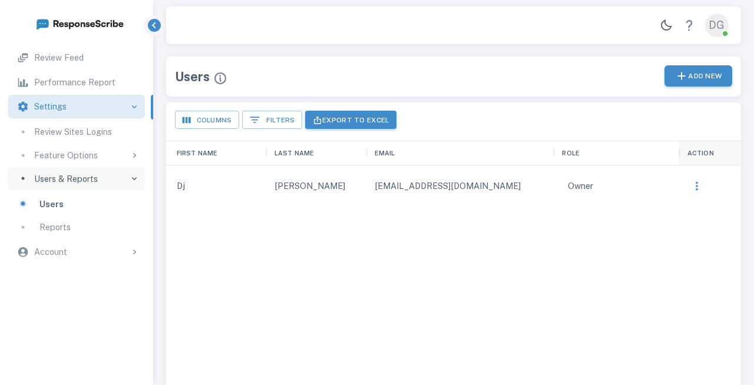
click at [714, 77] on button "Add New" at bounding box center [698, 76] width 68 height 22
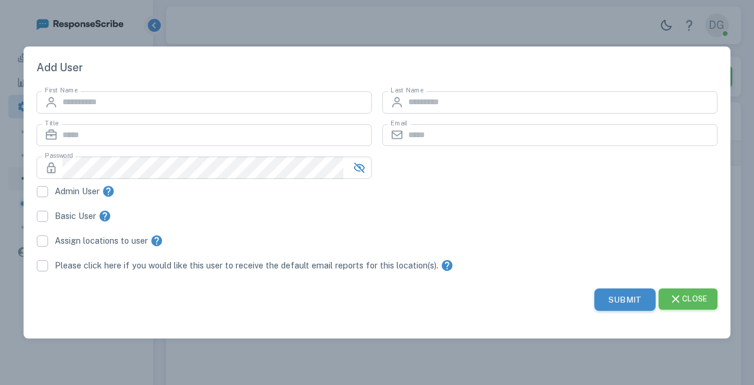
click at [699, 300] on button "Close" at bounding box center [687, 300] width 59 height 22
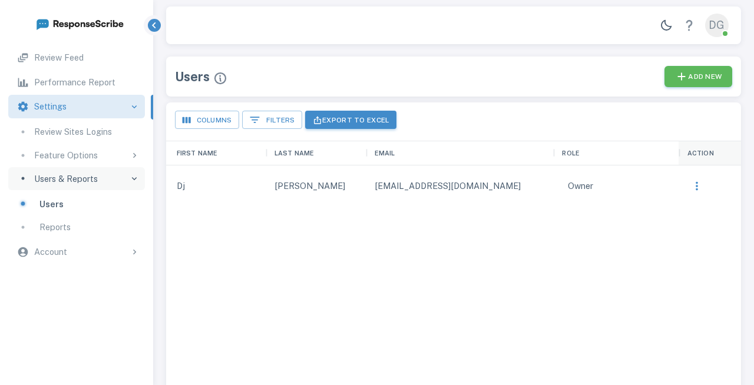
click at [64, 227] on p "Reports" at bounding box center [54, 227] width 31 height 13
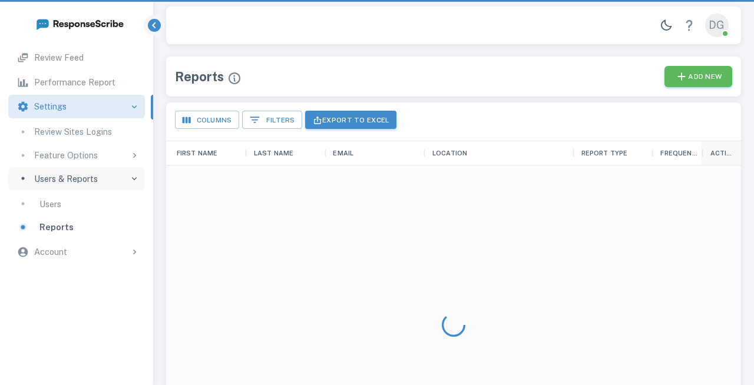
scroll to position [344, 575]
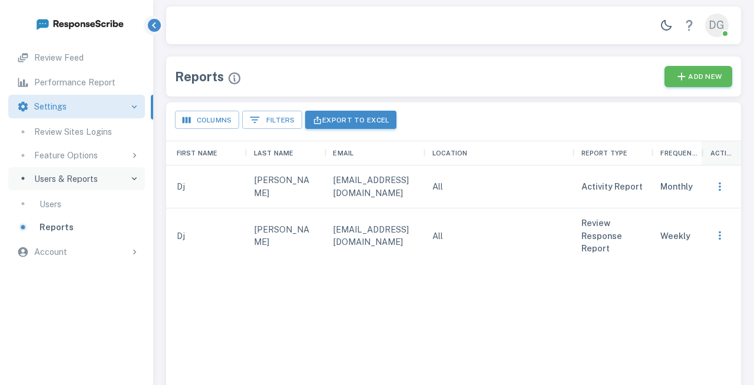
click at [95, 257] on div "Account" at bounding box center [86, 252] width 105 height 13
click at [90, 275] on p "Account Information" at bounding box center [74, 277] width 81 height 13
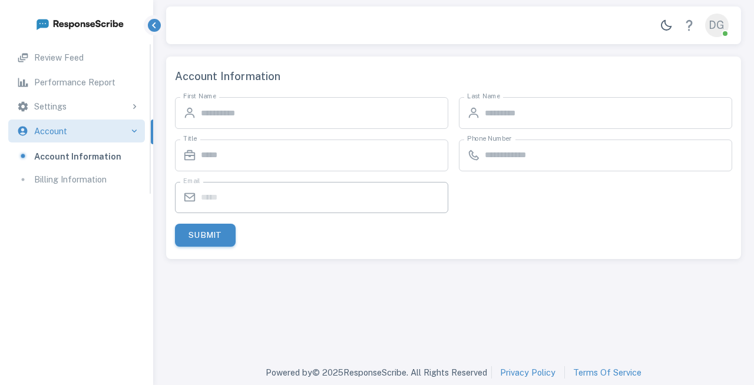
type input "**"
type input "********"
type input "*******"
type input "**********"
click at [98, 177] on p "Billing Information" at bounding box center [70, 179] width 72 height 13
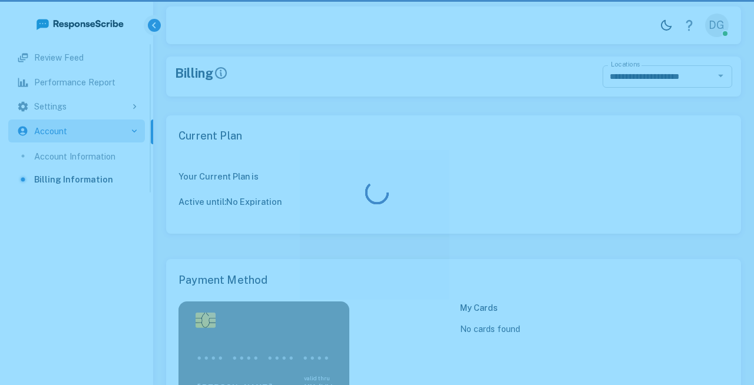
scroll to position [344, 575]
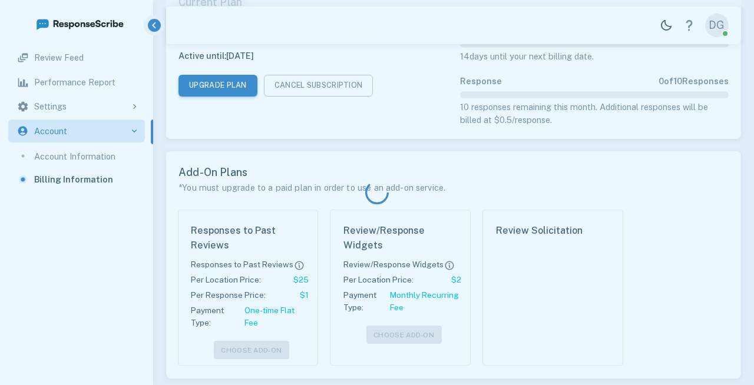
type input "**********"
type input "*******"
type input "****"
type textarea "**********"
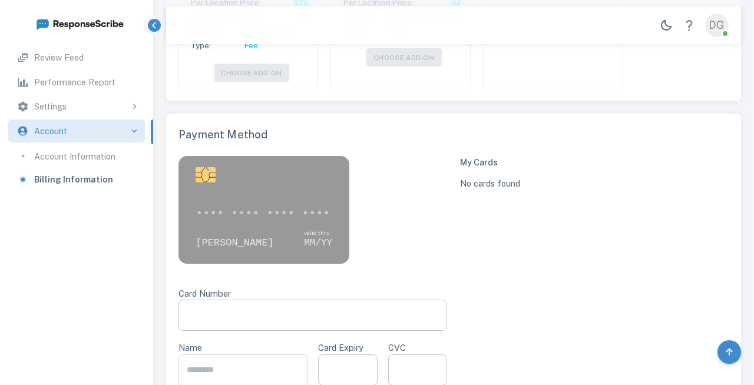
type input "**********"
type input "*******"
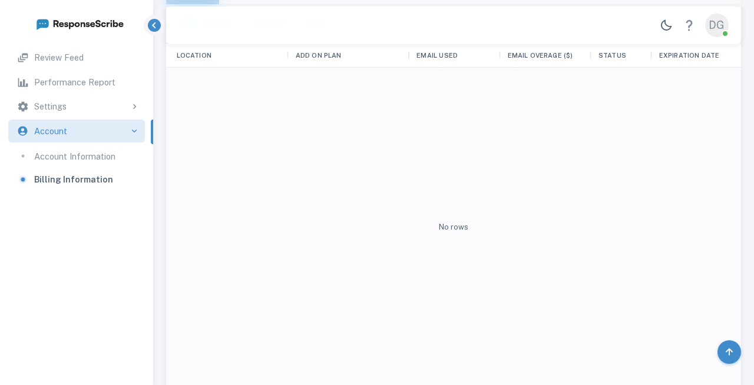
scroll to position [1921, 0]
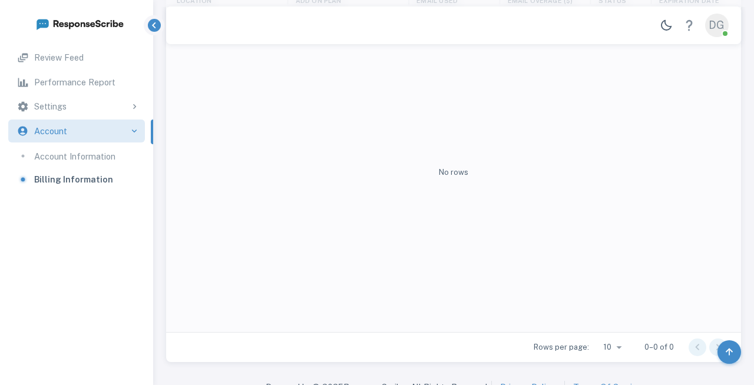
click at [531, 381] on link "Privacy Policy" at bounding box center [527, 387] width 55 height 13
click at [608, 381] on link "Terms Of Service" at bounding box center [607, 387] width 68 height 13
click at [105, 151] on p "Account Information" at bounding box center [74, 156] width 81 height 13
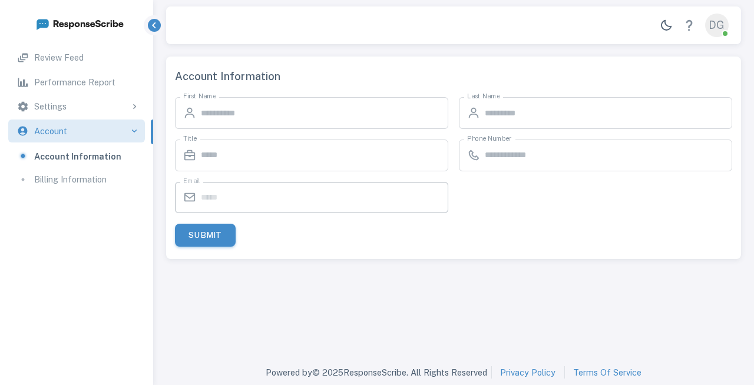
type input "**"
type input "********"
type input "*******"
type input "**********"
click at [85, 102] on div "Settings" at bounding box center [86, 106] width 105 height 13
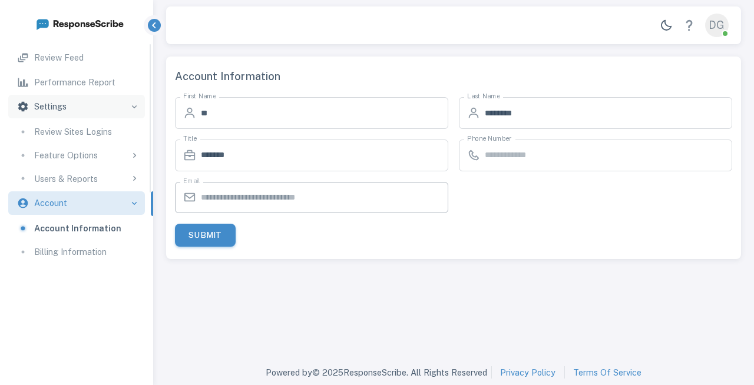
click at [75, 131] on p "Review Sites Logins" at bounding box center [73, 131] width 78 height 13
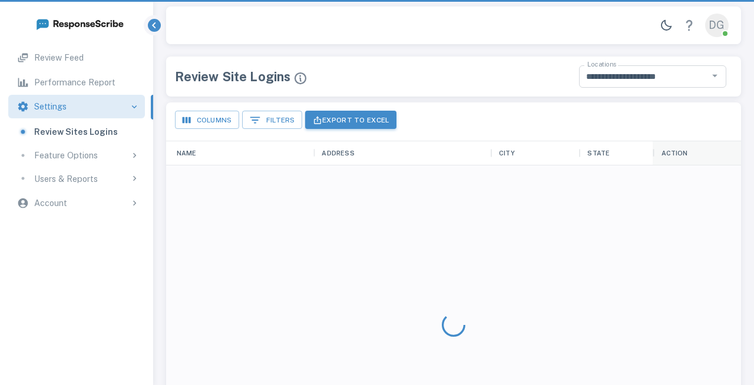
scroll to position [344, 575]
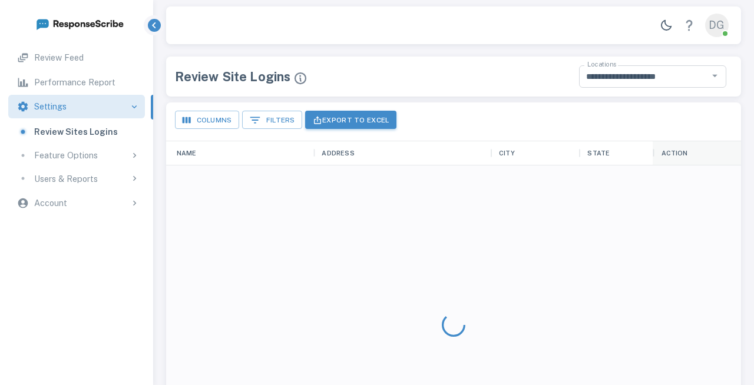
click at [78, 158] on p "Feature Options" at bounding box center [66, 155] width 64 height 13
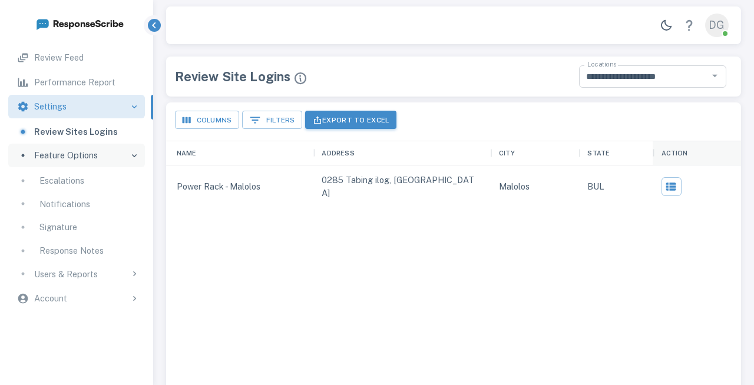
click at [77, 176] on p "Escalations" at bounding box center [61, 180] width 45 height 13
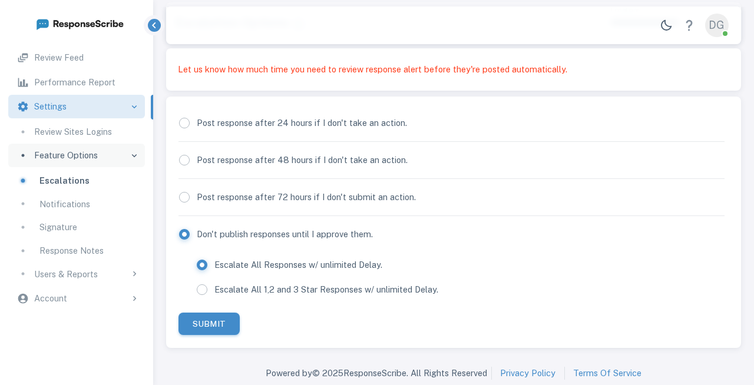
scroll to position [55, 0]
click at [87, 208] on p "Notifications" at bounding box center [64, 204] width 51 height 13
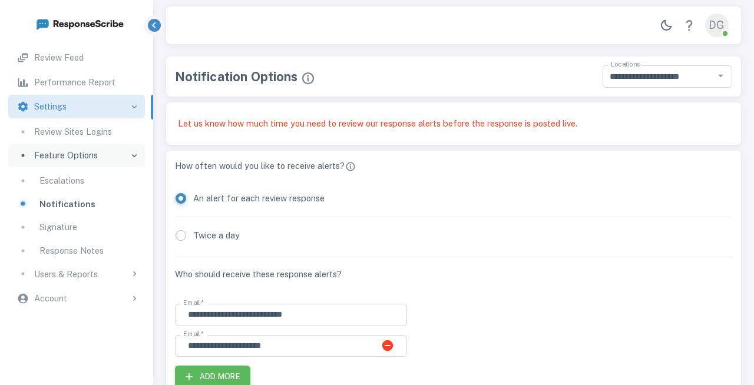
click at [82, 61] on p "Review Feed" at bounding box center [58, 57] width 49 height 13
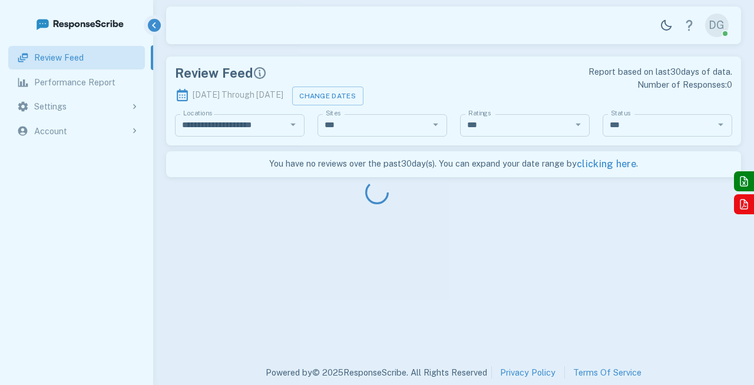
click at [74, 79] on div at bounding box center [377, 192] width 754 height 385
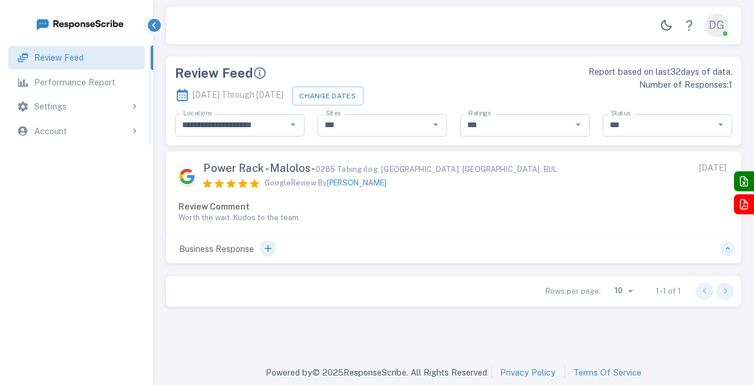
click at [94, 81] on p "Performance Report" at bounding box center [74, 82] width 81 height 13
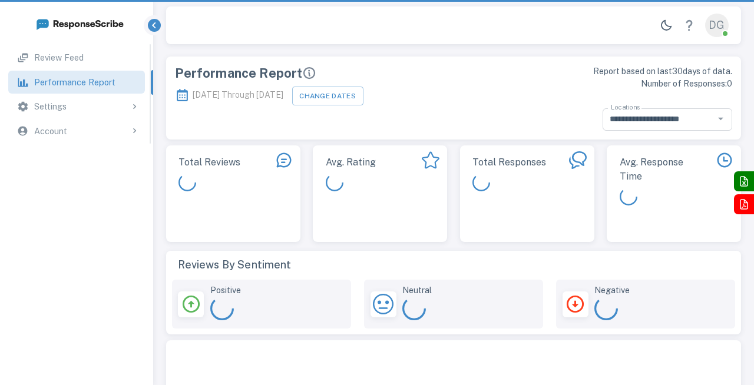
scroll to position [344, 575]
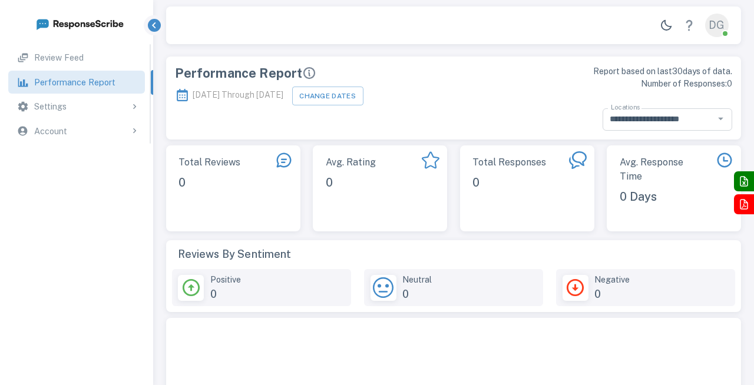
click at [107, 108] on div "Settings" at bounding box center [86, 106] width 105 height 13
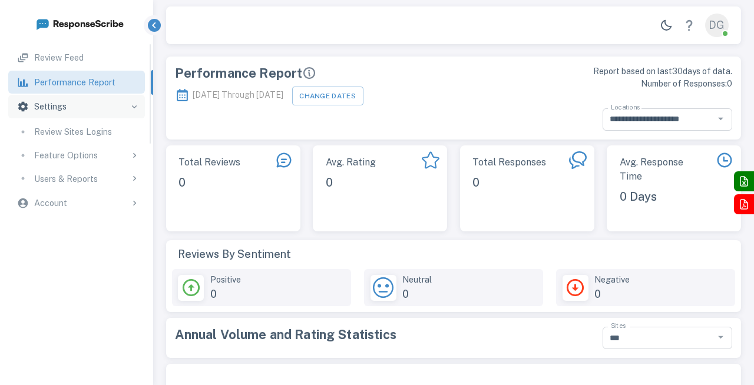
scroll to position [228, 575]
click at [107, 198] on div "Account" at bounding box center [86, 203] width 105 height 13
click at [116, 133] on div "Account" at bounding box center [86, 131] width 105 height 13
click at [119, 133] on div "Account" at bounding box center [86, 131] width 105 height 13
click at [128, 110] on div "Settings" at bounding box center [86, 106] width 105 height 13
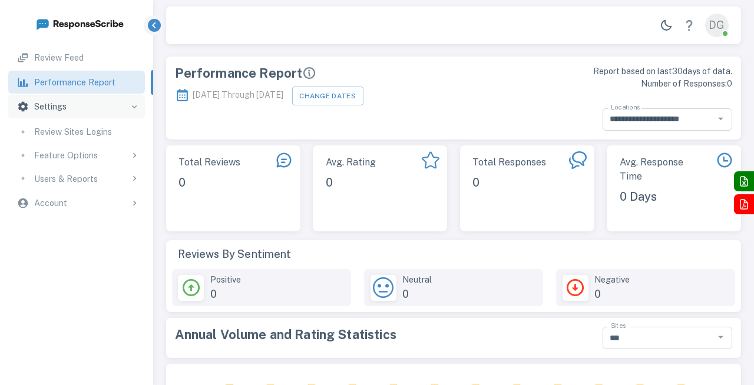
click at [154, 26] on icon "button" at bounding box center [154, 25] width 13 height 13
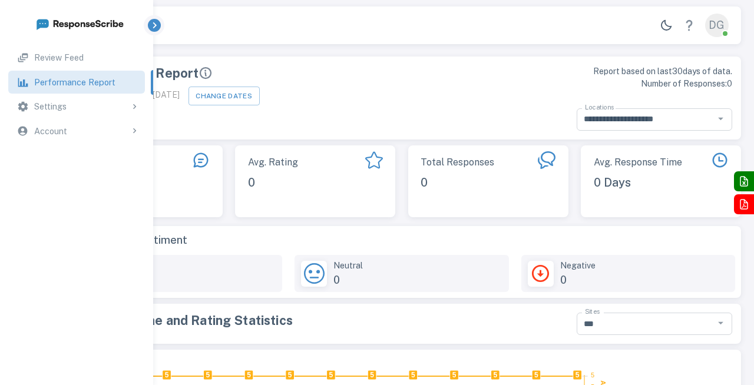
scroll to position [0, 0]
click at [154, 26] on icon "button" at bounding box center [155, 25] width 4 height 6
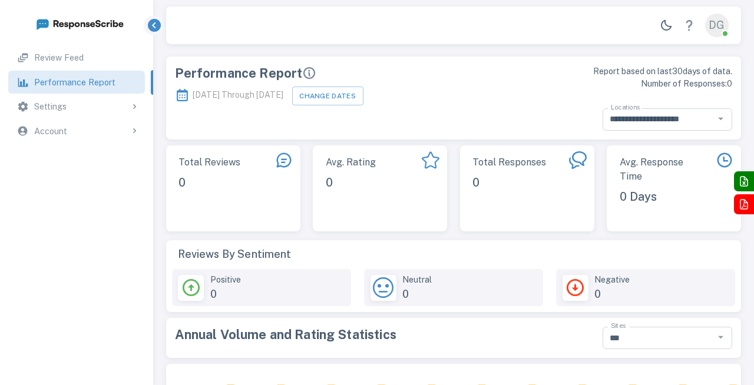
click at [723, 27] on div "DG" at bounding box center [717, 26] width 24 height 24
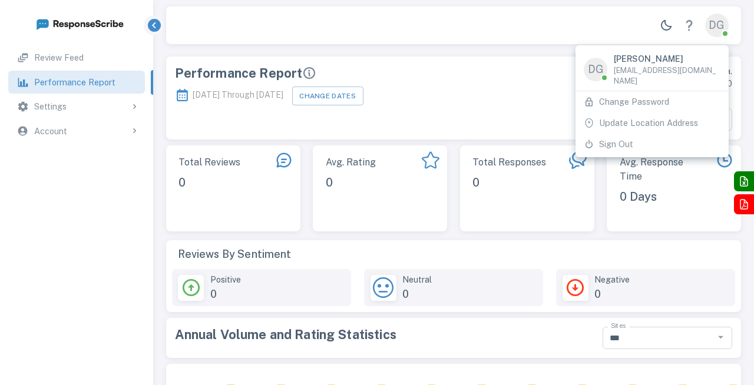
click at [687, 26] on div at bounding box center [377, 192] width 754 height 385
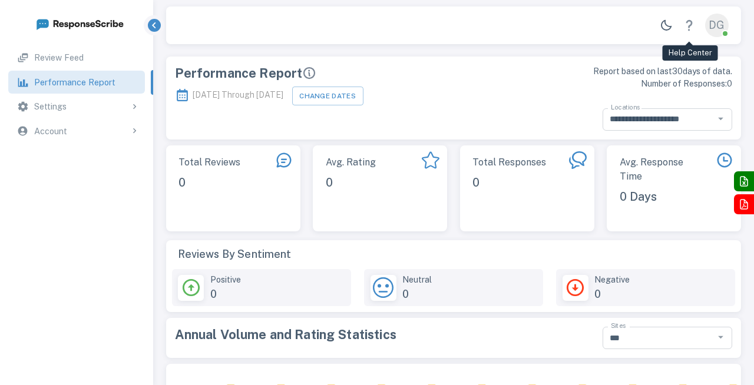
click at [690, 26] on icon "Help Center" at bounding box center [688, 25] width 6 height 11
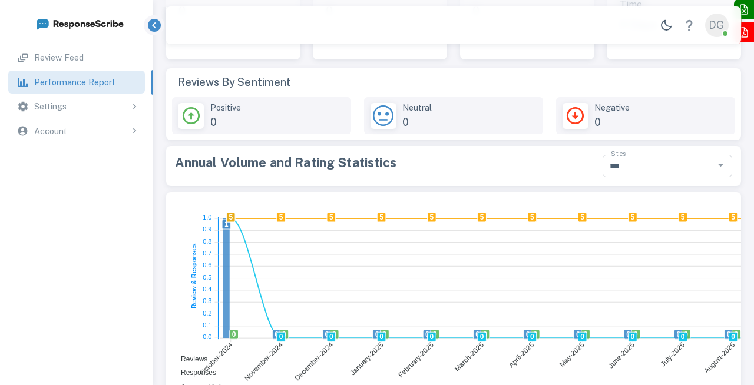
scroll to position [228, 0]
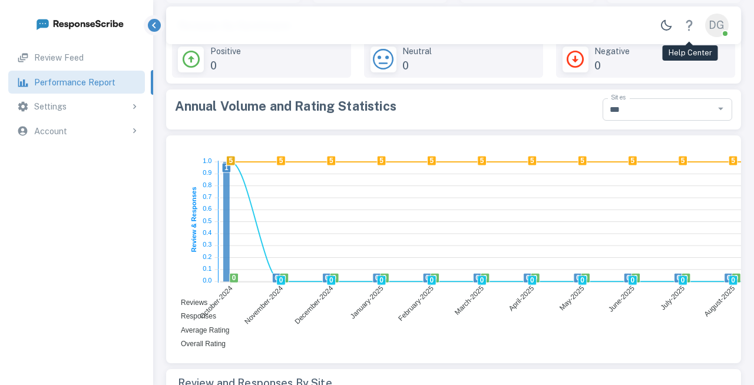
click at [684, 25] on icon "Help Center" at bounding box center [688, 25] width 13 height 13
